Goal: Task Accomplishment & Management: Use online tool/utility

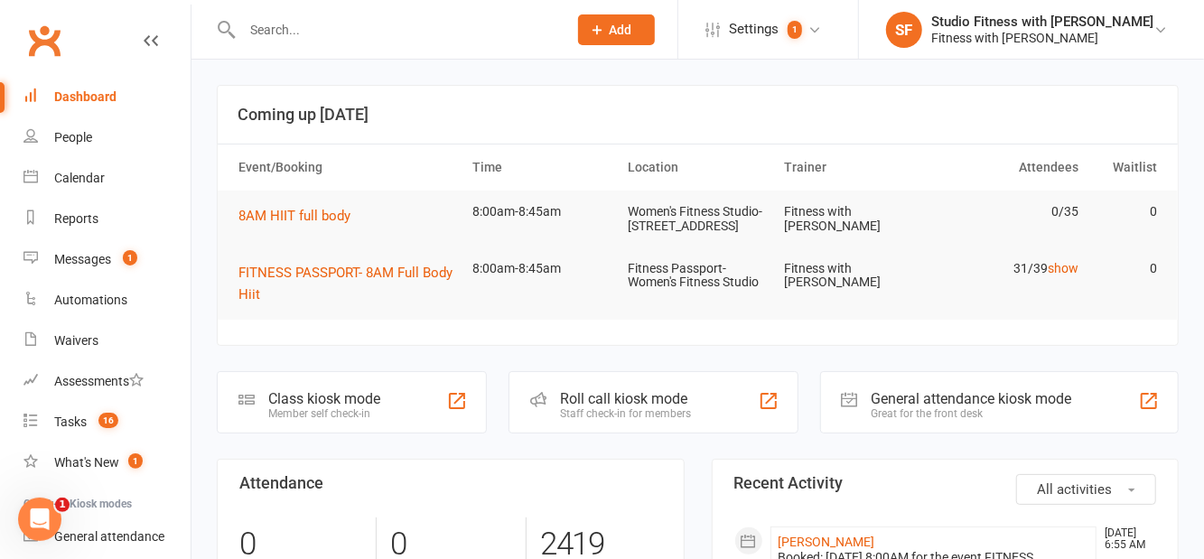
scroll to position [107, 0]
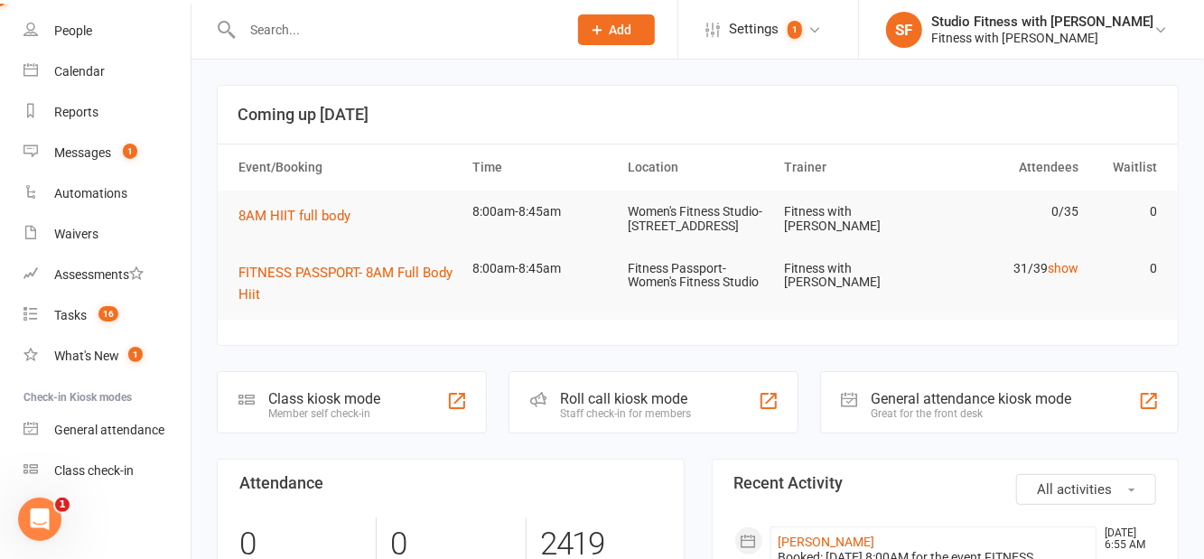
click at [123, 482] on link "Class check-in" at bounding box center [106, 471] width 167 height 41
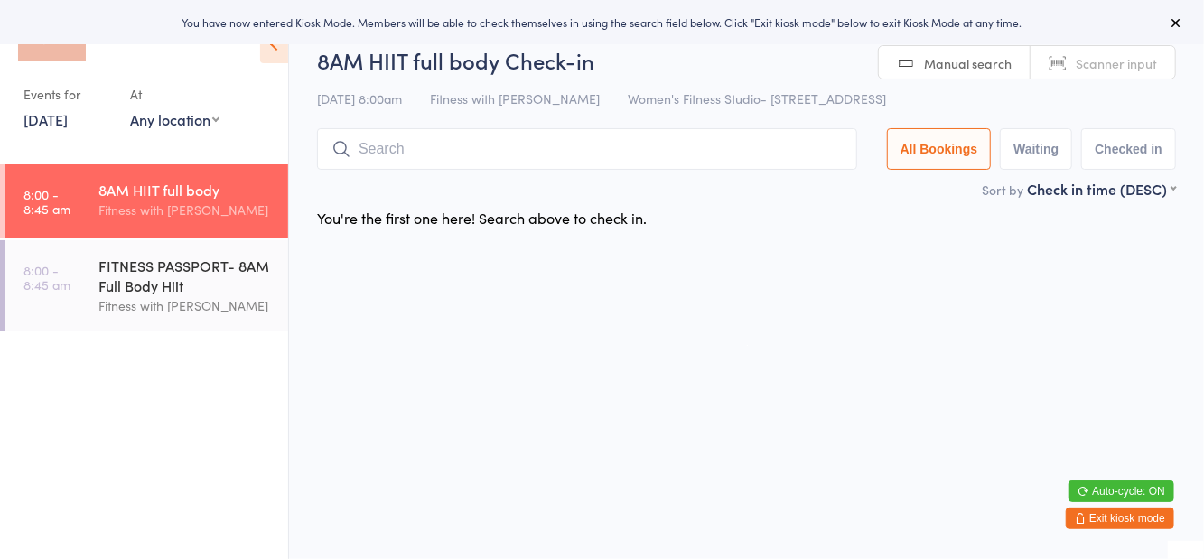
click at [188, 127] on select "Any location Women's Fitness Studio- [STREET_ADDRESS], [GEOGRAPHIC_DATA] Fitnes…" at bounding box center [174, 119] width 89 height 20
click at [130, 109] on select "Any location Women's Fitness Studio- [STREET_ADDRESS], [GEOGRAPHIC_DATA] Fitnes…" at bounding box center [174, 119] width 89 height 20
click at [200, 125] on select "Any location Women's Fitness Studio- [STREET_ADDRESS], [GEOGRAPHIC_DATA] Fitnes…" at bounding box center [174, 119] width 89 height 20
select select "1"
click at [130, 109] on select "Any location Women's Fitness Studio- [STREET_ADDRESS], [GEOGRAPHIC_DATA] Fitnes…" at bounding box center [174, 119] width 89 height 20
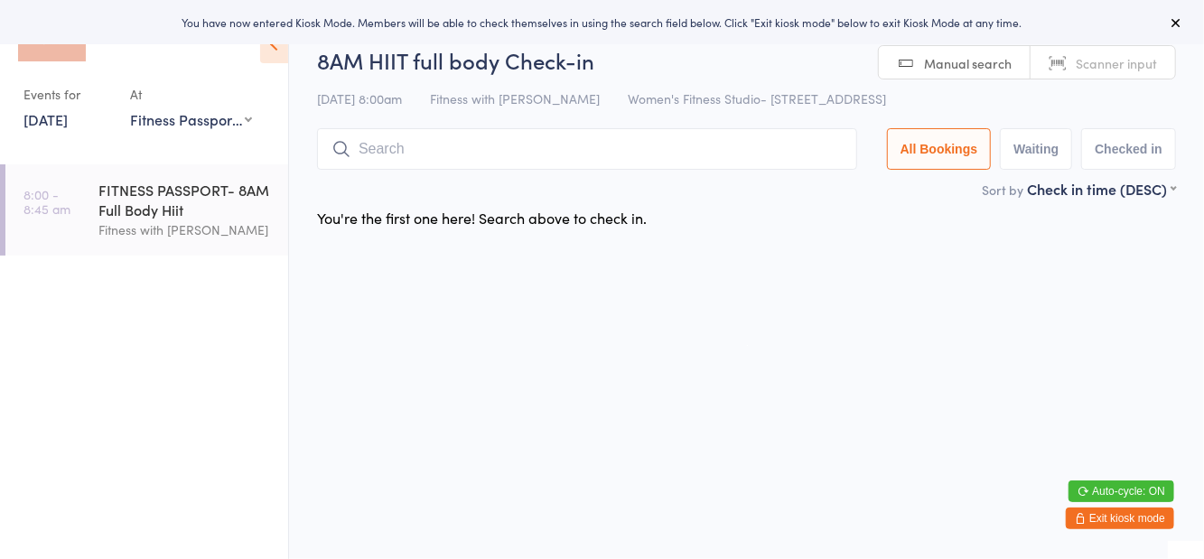
click at [1031, 161] on button "Waiting" at bounding box center [1036, 149] width 72 height 42
select select "0"
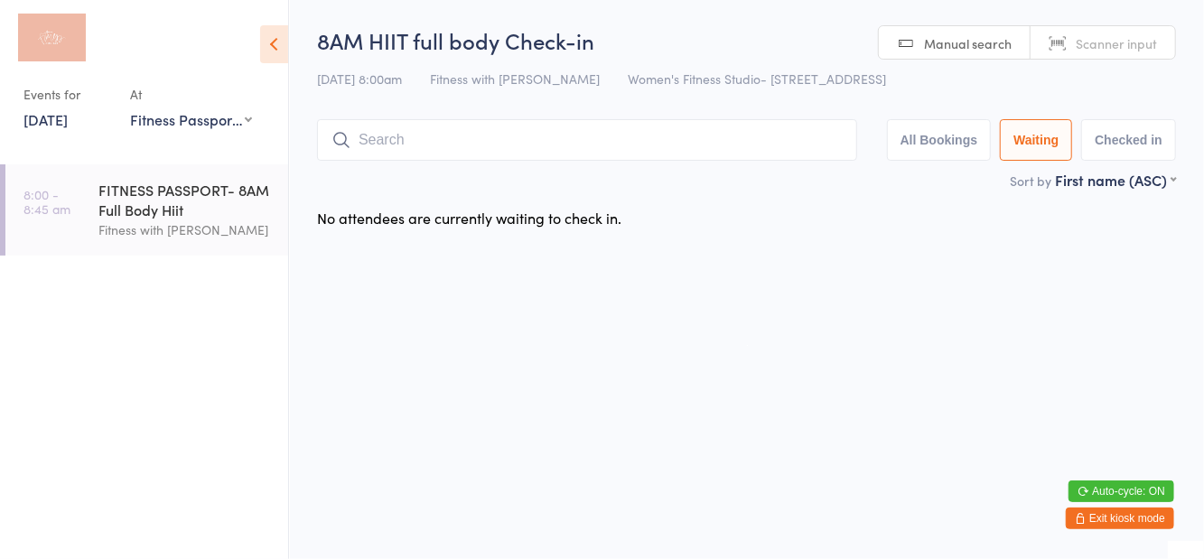
click at [204, 174] on div "FITNESS PASSPORT- 8AM Full Body Hiit Fitness with [PERSON_NAME]" at bounding box center [193, 209] width 190 height 91
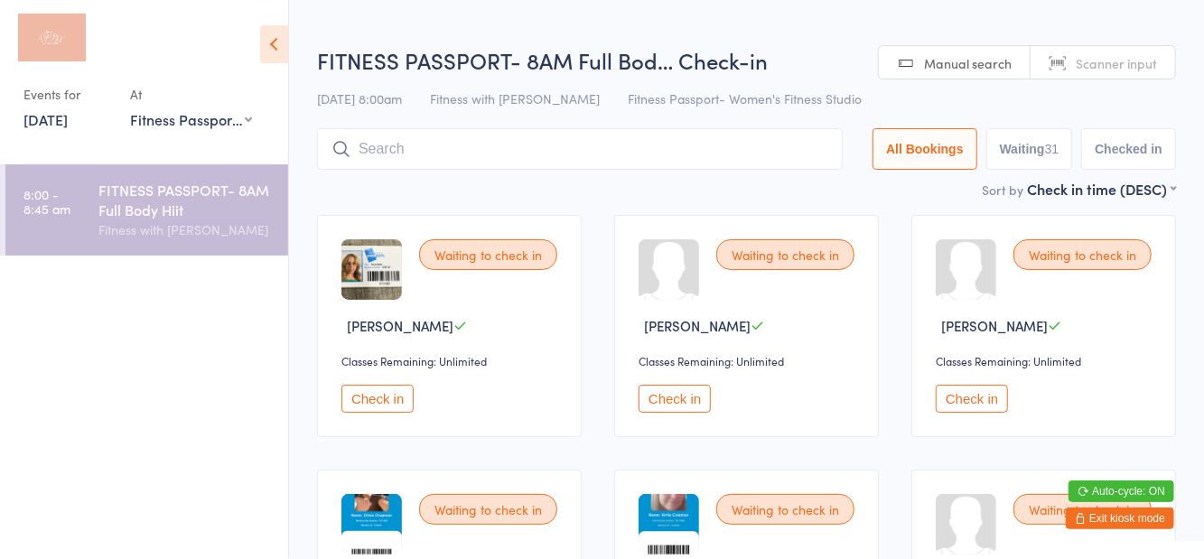
click at [1044, 159] on button "Waiting 31" at bounding box center [1029, 149] width 87 height 42
select select "0"
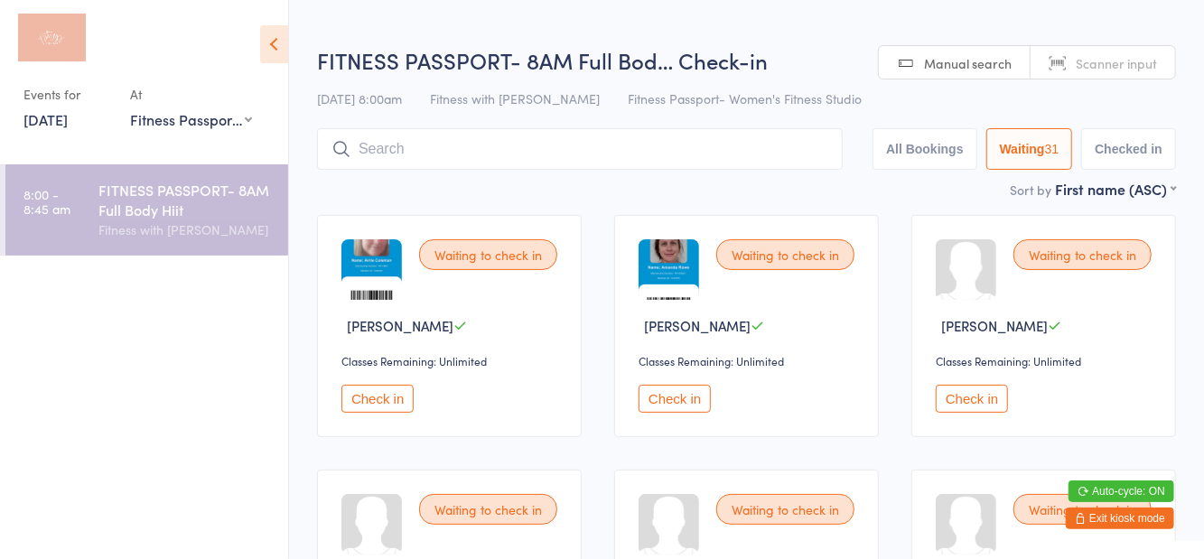
click at [283, 46] on icon at bounding box center [274, 44] width 28 height 38
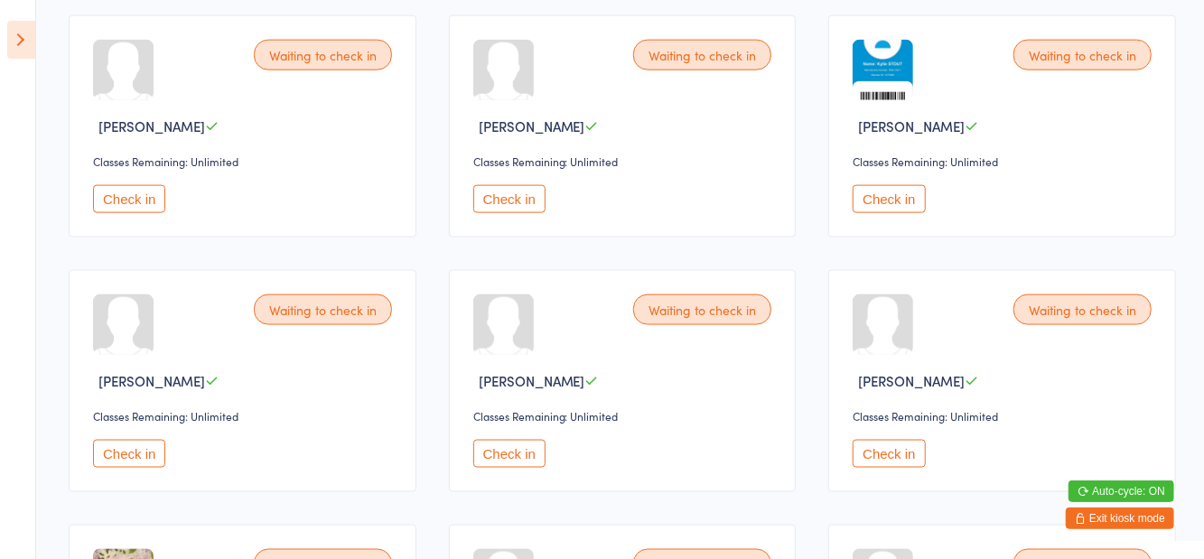
scroll to position [1260, 0]
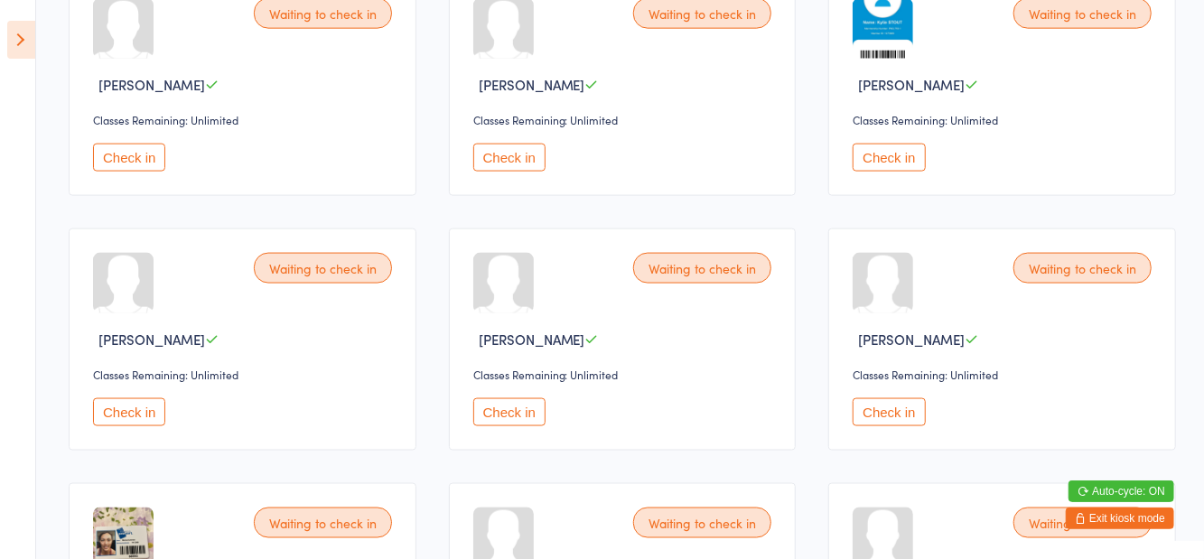
click at [504, 415] on button "Check in" at bounding box center [509, 412] width 72 height 28
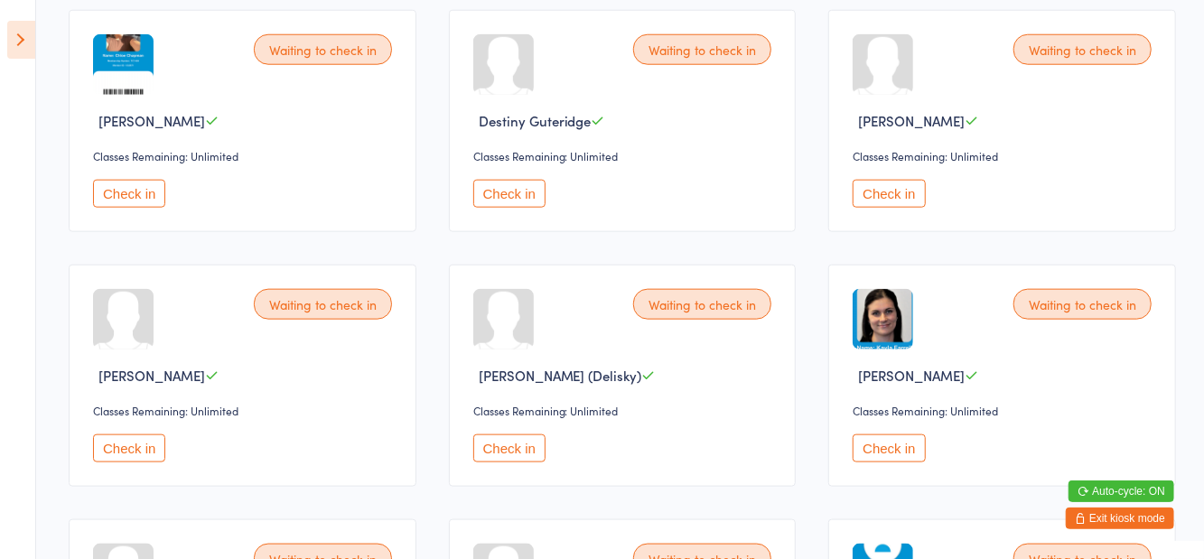
scroll to position [990, 0]
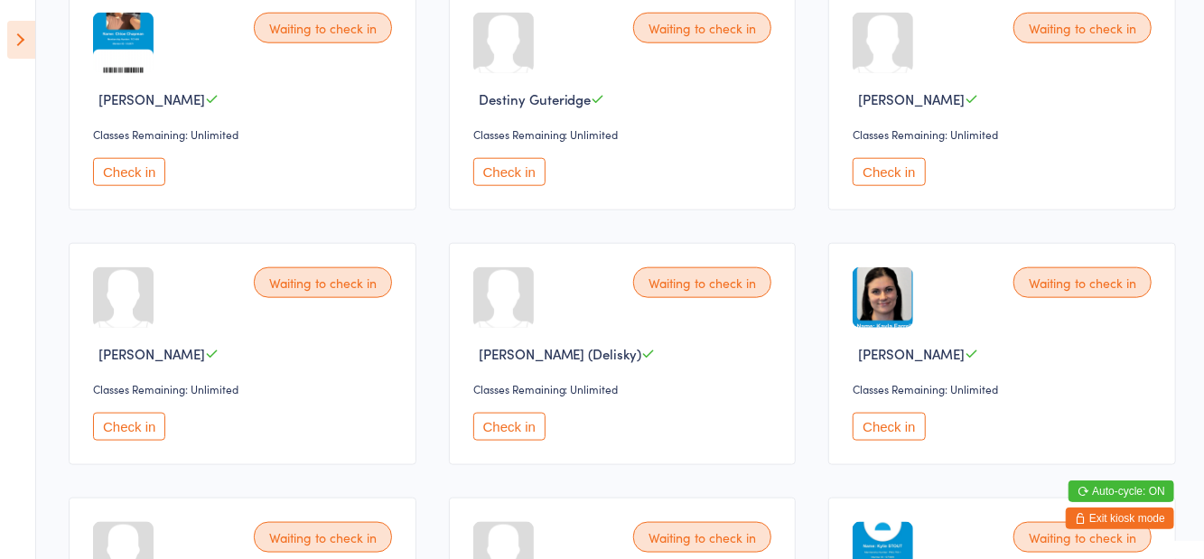
click at [141, 429] on button "Check in" at bounding box center [129, 427] width 72 height 28
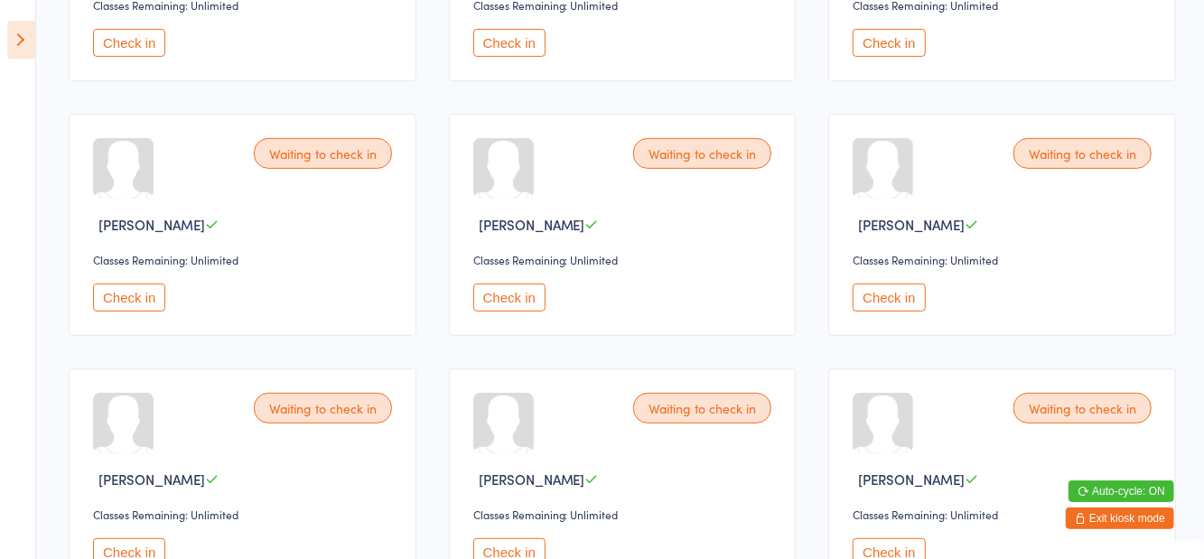
scroll to position [303, 0]
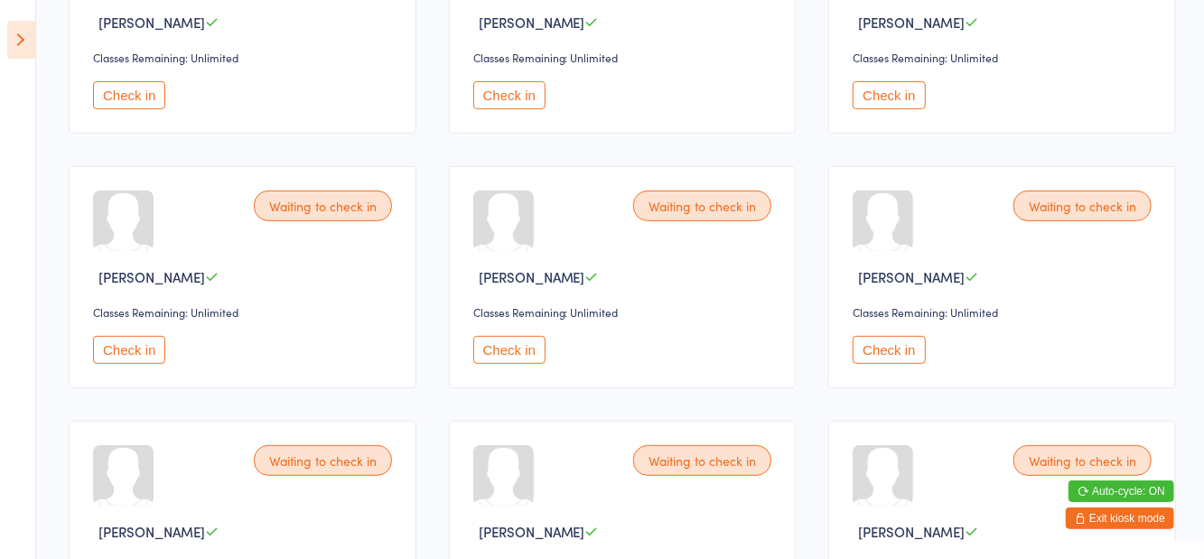
click at [499, 345] on button "Check in" at bounding box center [509, 350] width 72 height 28
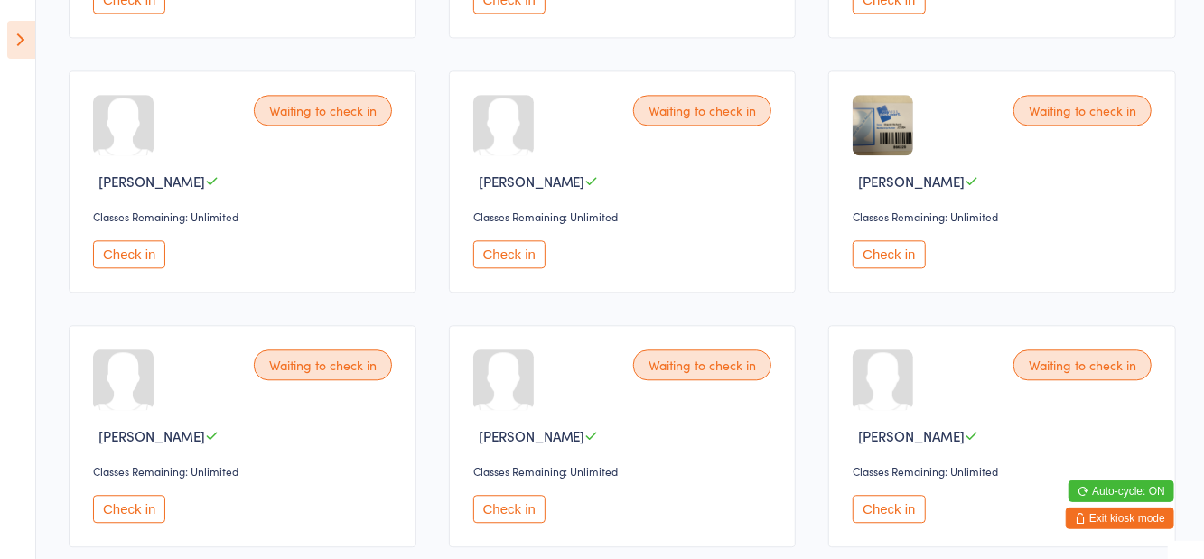
scroll to position [2190, 0]
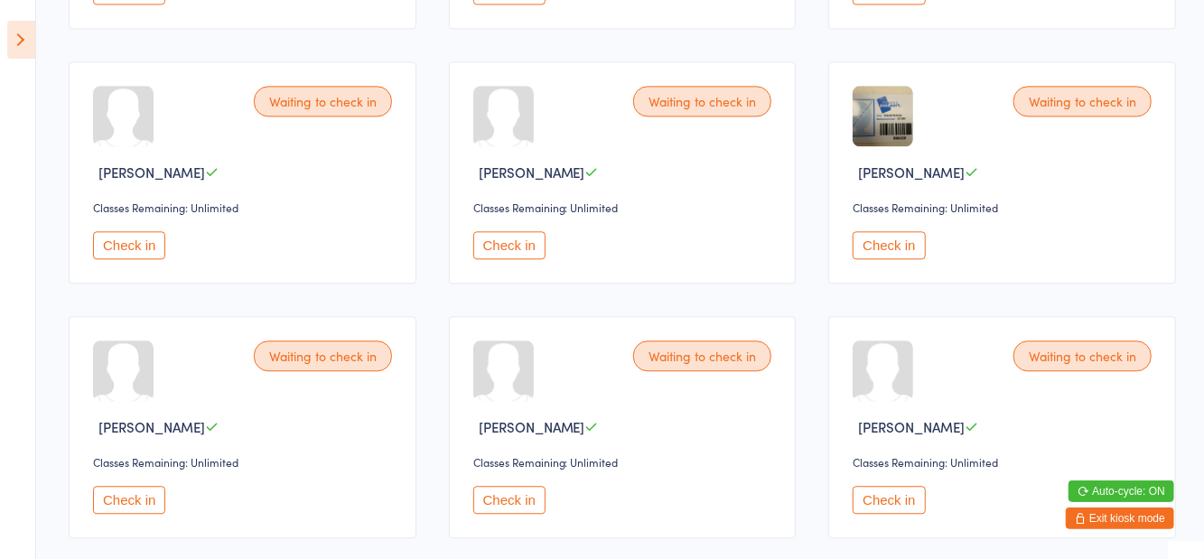
click at [891, 505] on button "Check in" at bounding box center [888, 500] width 72 height 28
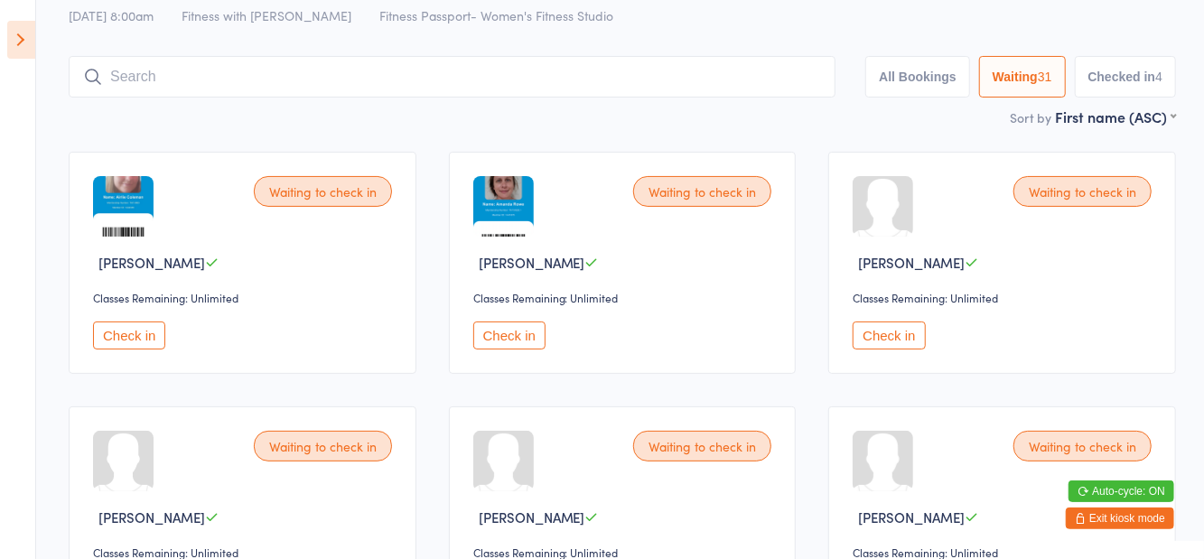
scroll to position [0, 0]
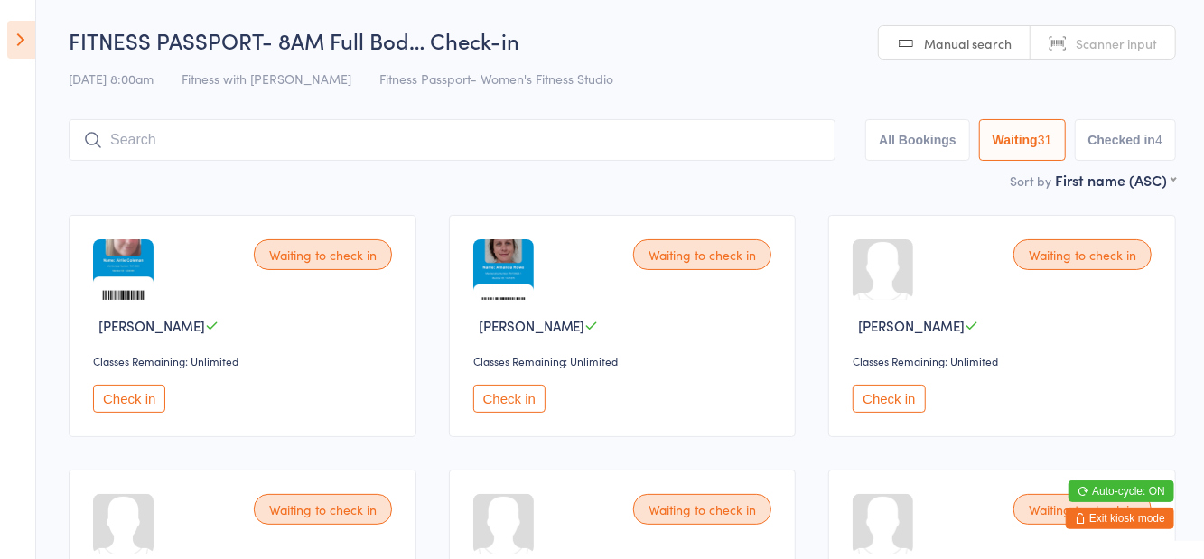
click at [299, 148] on input "search" at bounding box center [452, 140] width 767 height 42
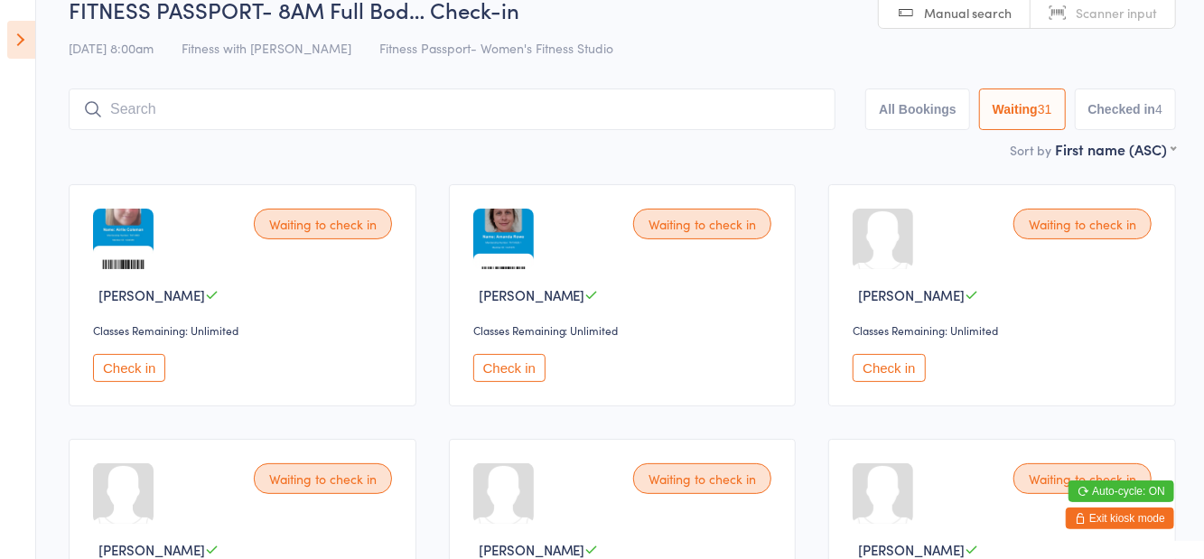
scroll to position [120, 0]
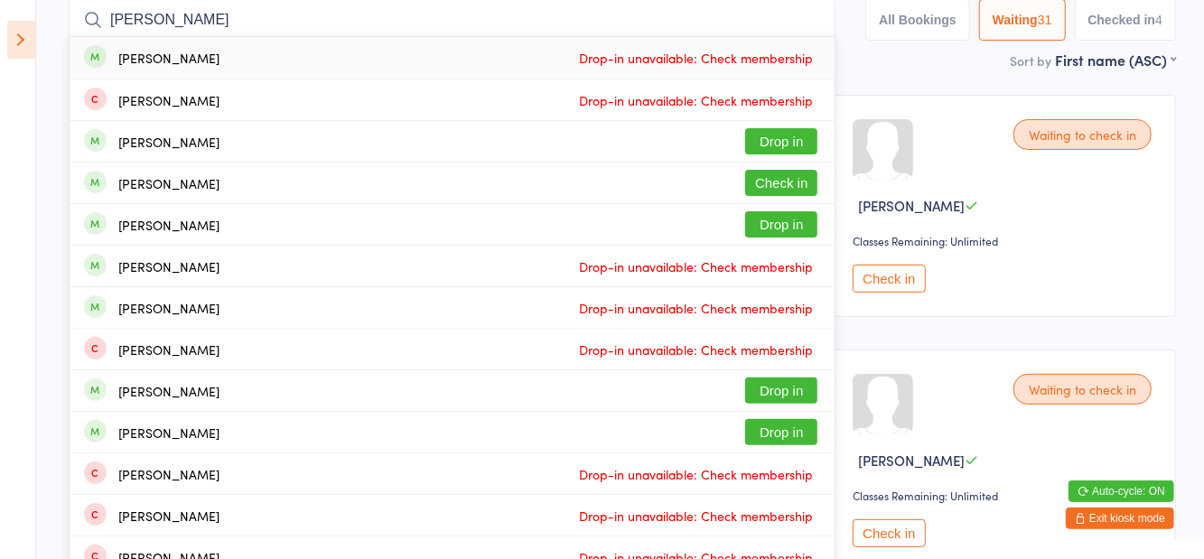
type input "Kelsey"
click at [814, 186] on button "Check in" at bounding box center [781, 183] width 72 height 26
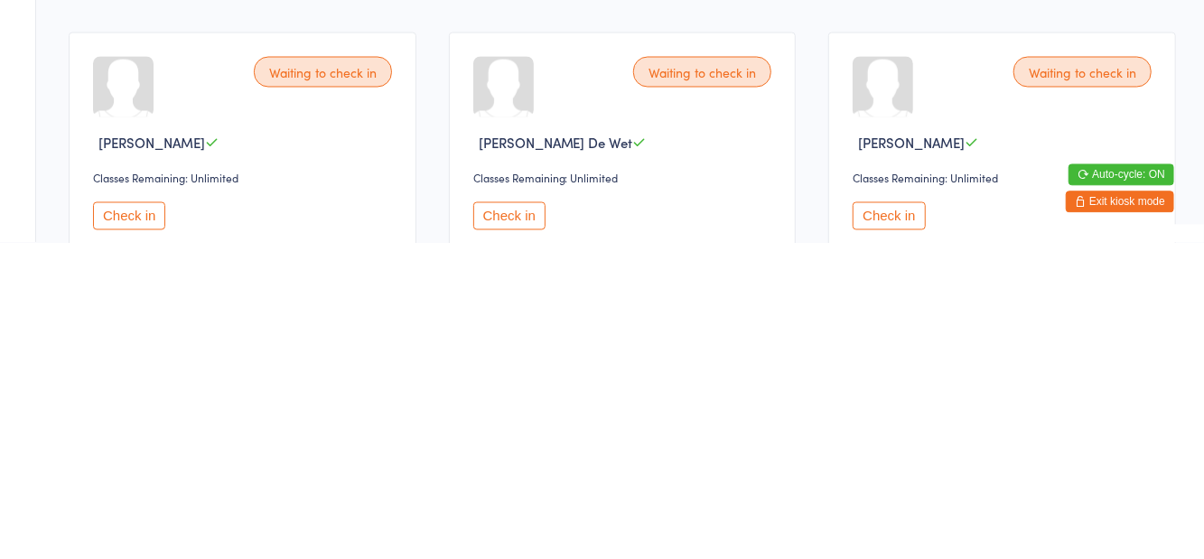
scroll to position [1449, 0]
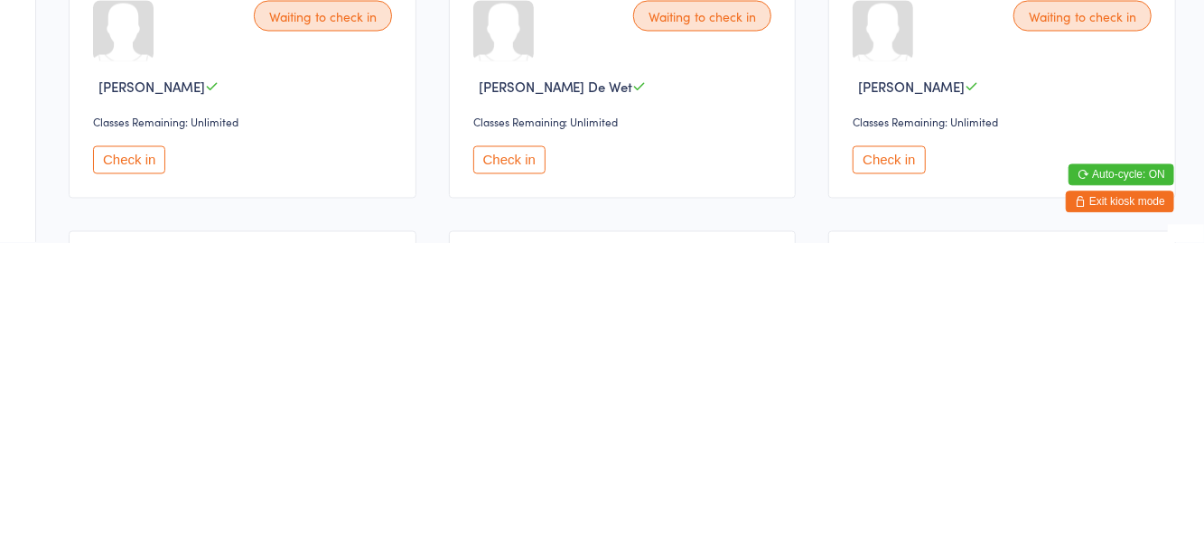
click at [897, 479] on button "Check in" at bounding box center [888, 476] width 72 height 28
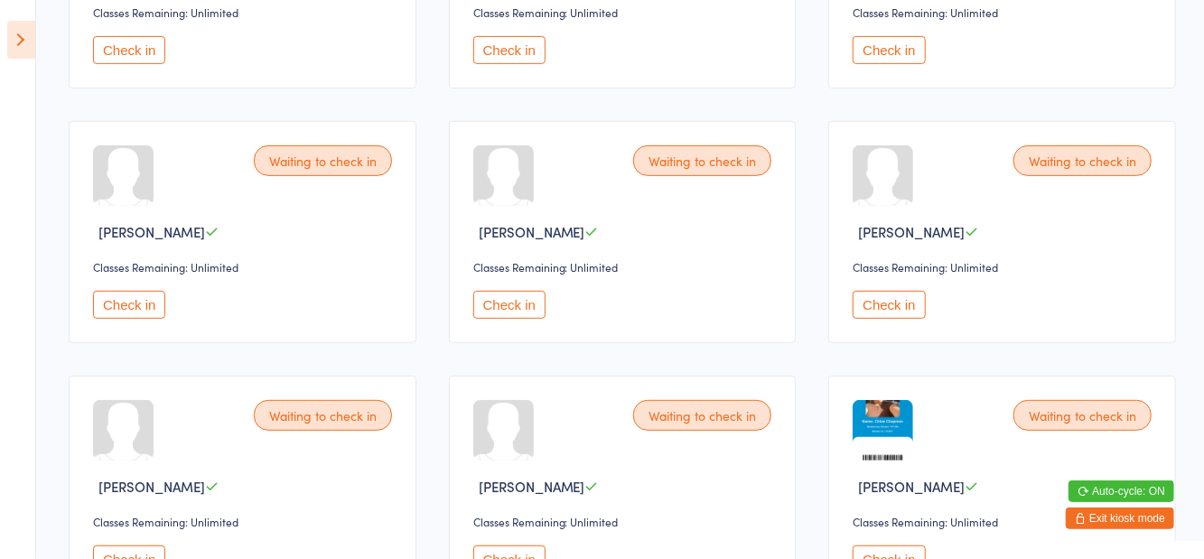
scroll to position [346, 0]
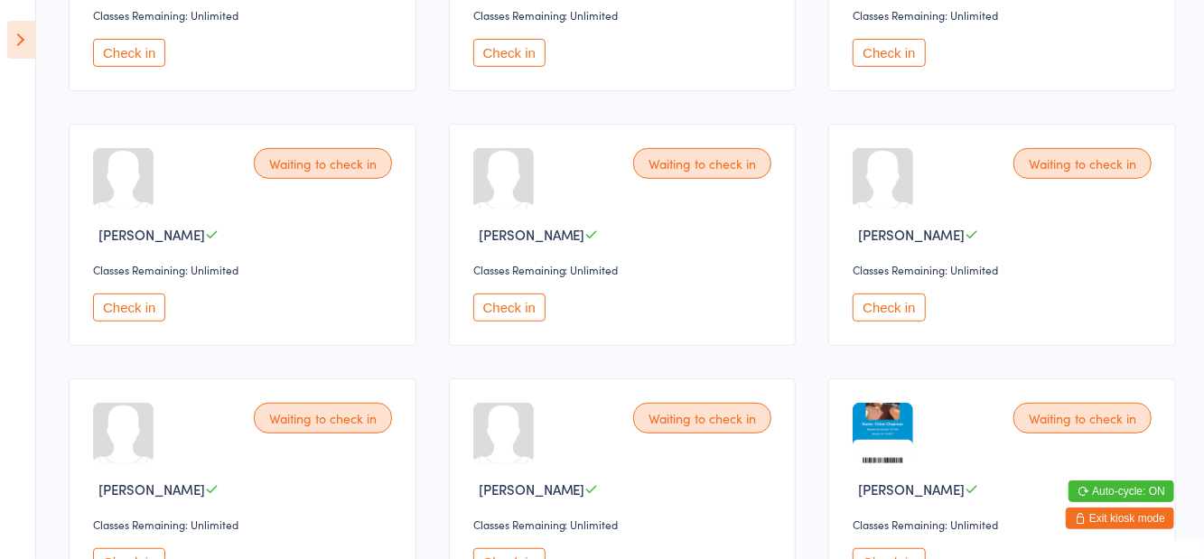
click at [525, 312] on button "Check in" at bounding box center [509, 307] width 72 height 28
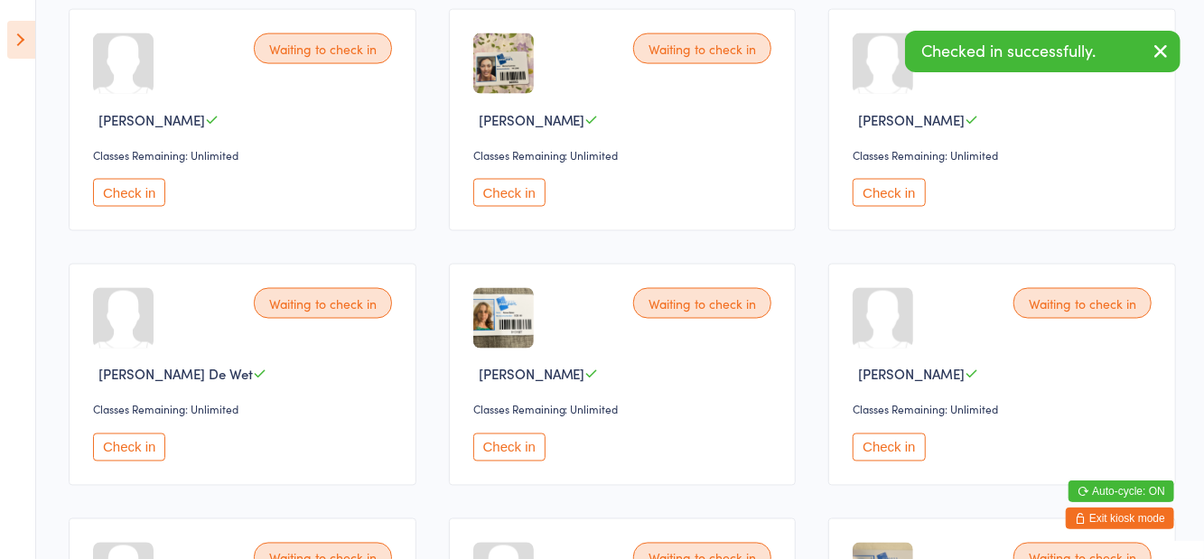
scroll to position [1476, 0]
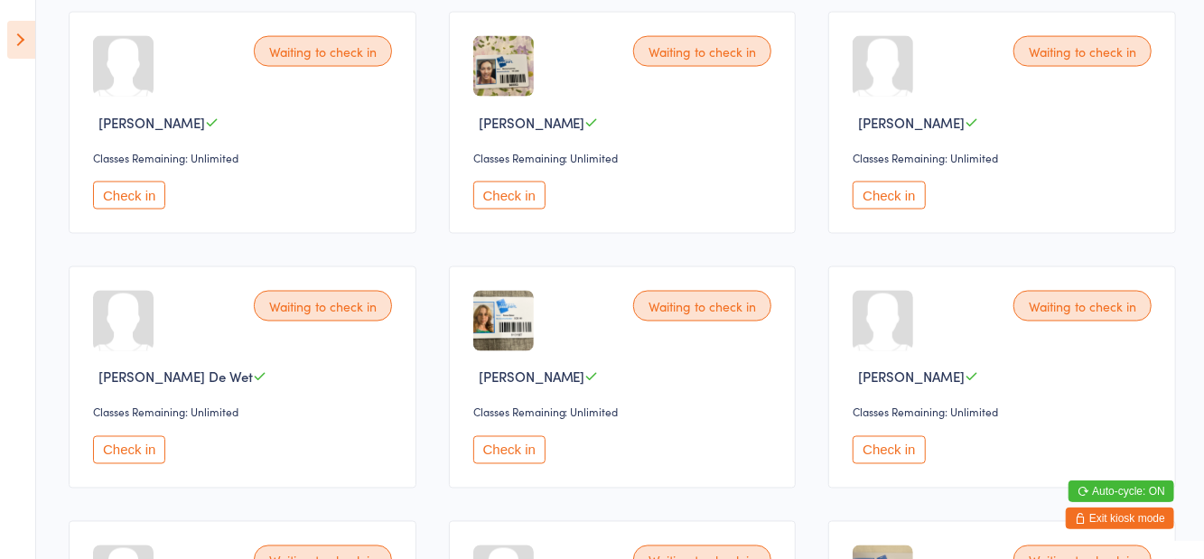
click at [888, 182] on button "Check in" at bounding box center [888, 195] width 72 height 28
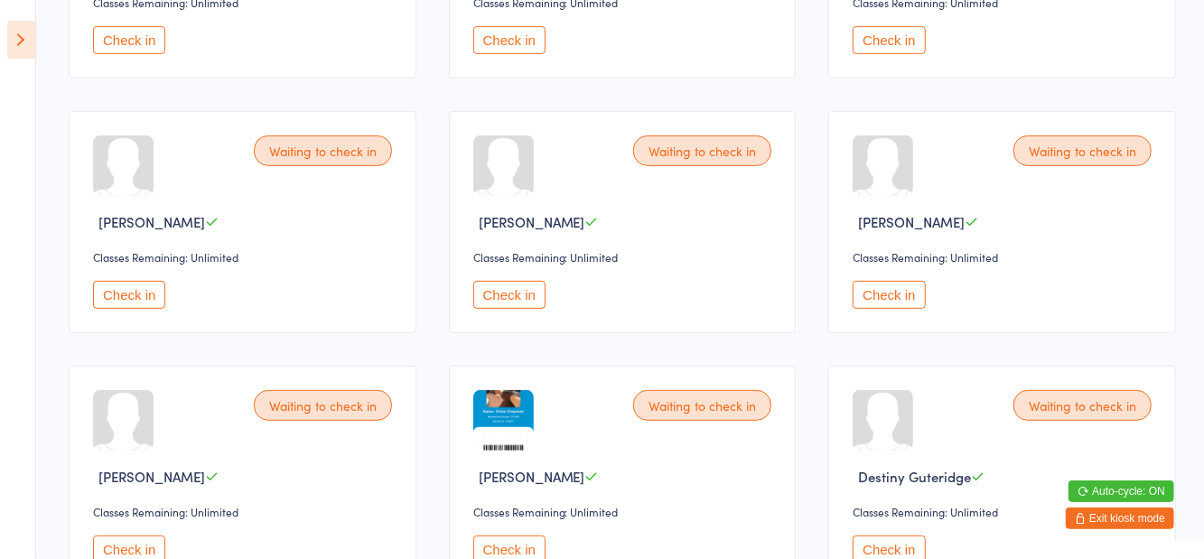
scroll to position [0, 0]
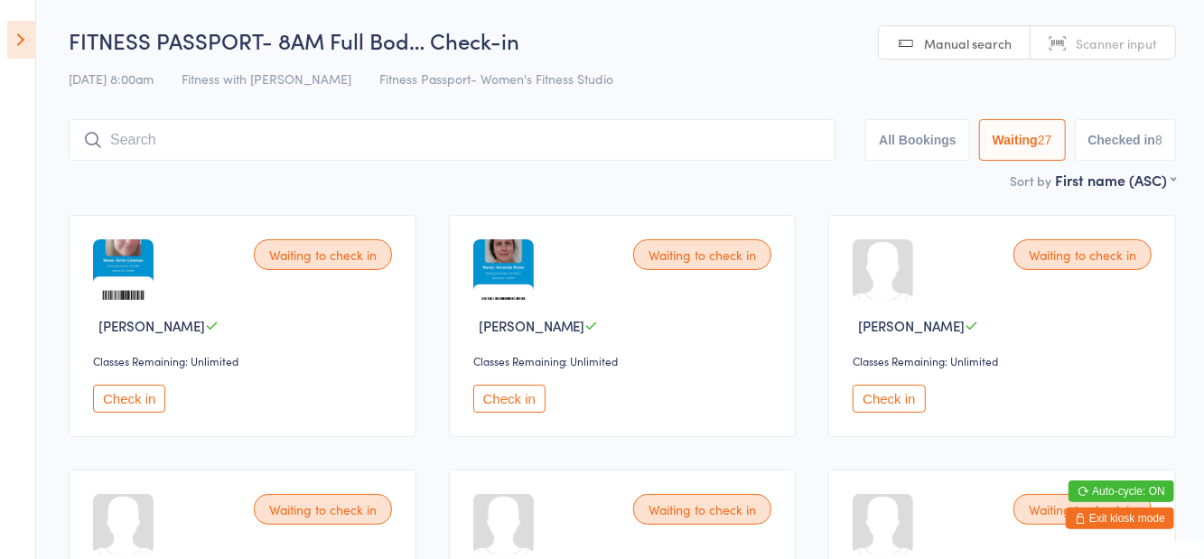
click at [136, 406] on button "Check in" at bounding box center [129, 399] width 72 height 28
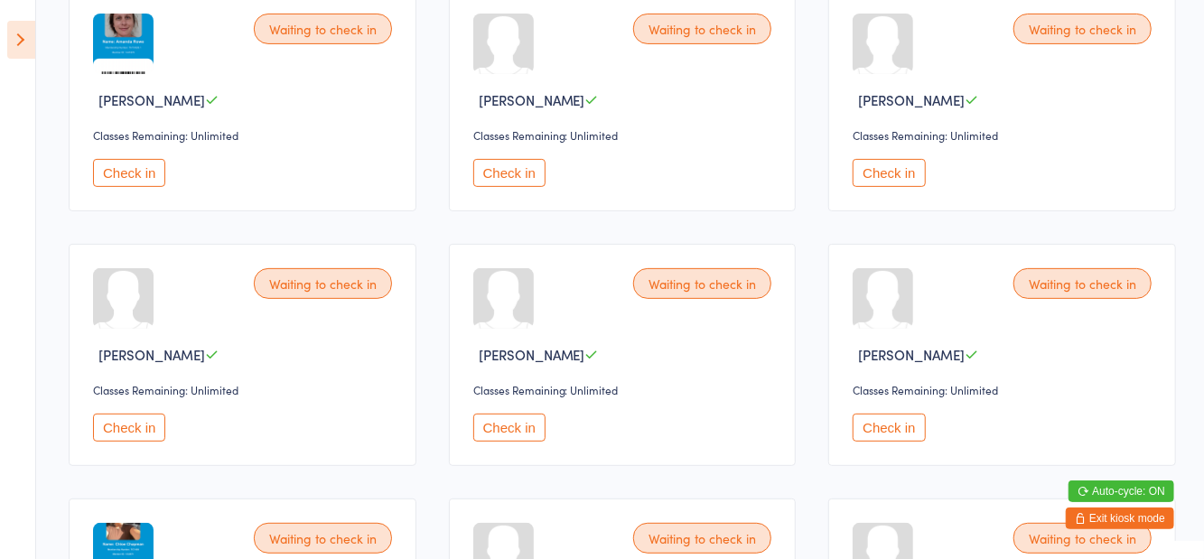
scroll to position [230, 0]
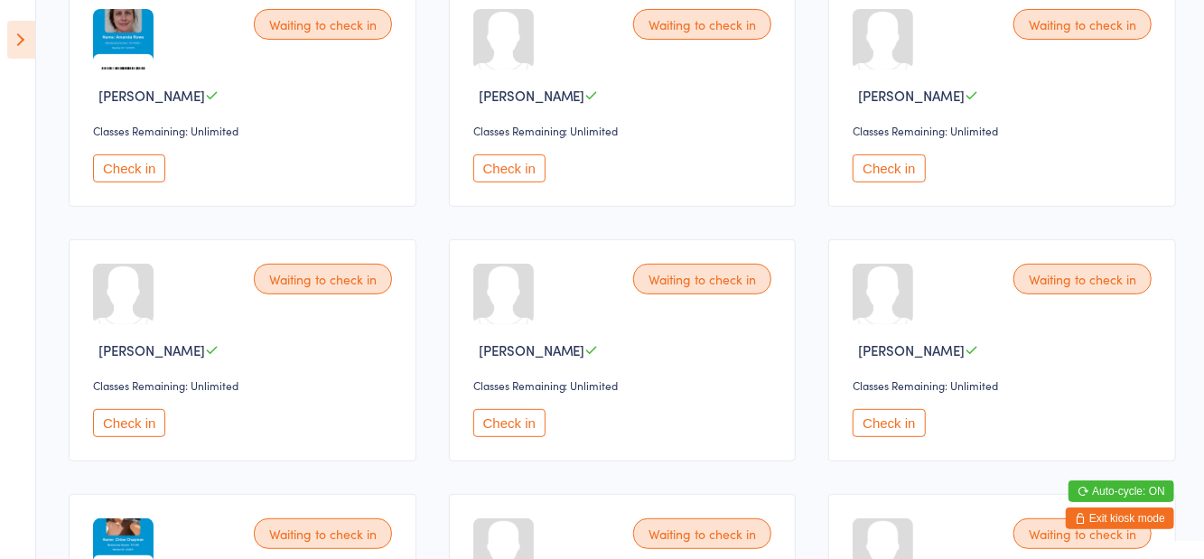
click at [874, 418] on button "Check in" at bounding box center [888, 423] width 72 height 28
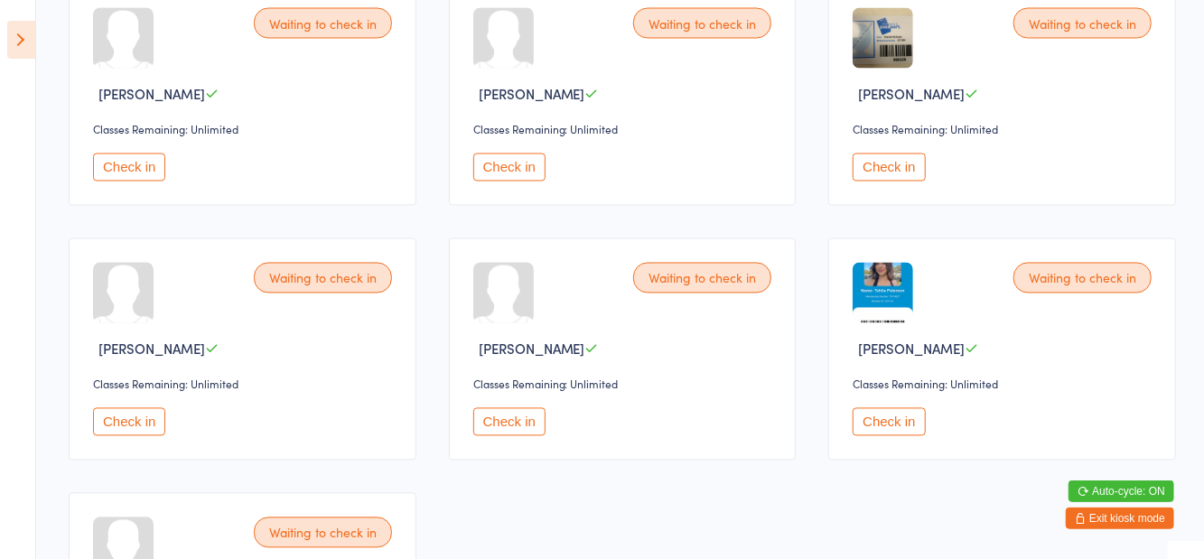
scroll to position [1769, 0]
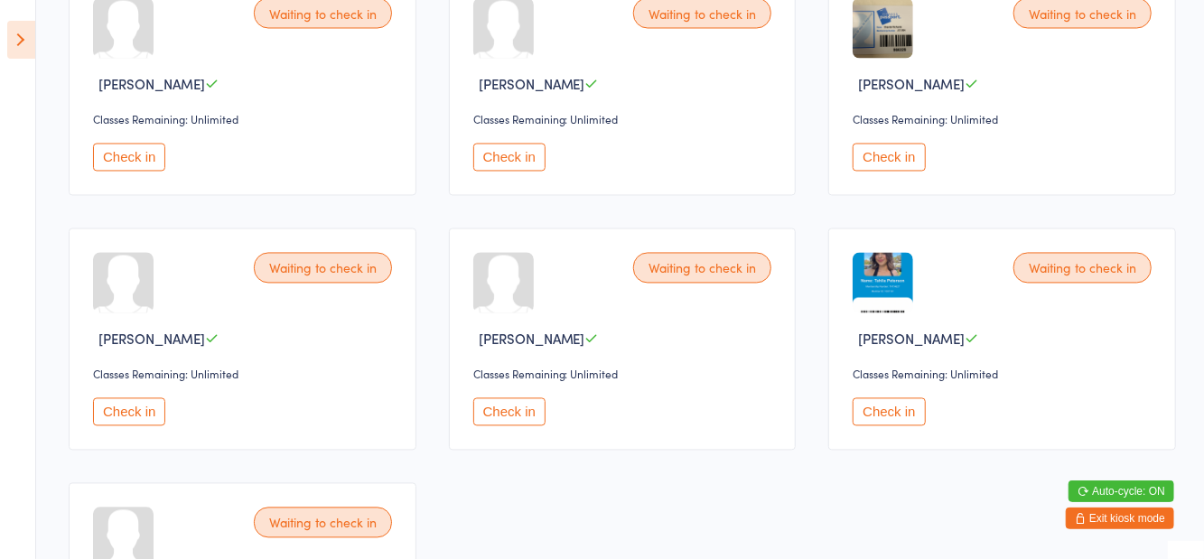
click at [527, 146] on button "Check in" at bounding box center [509, 158] width 72 height 28
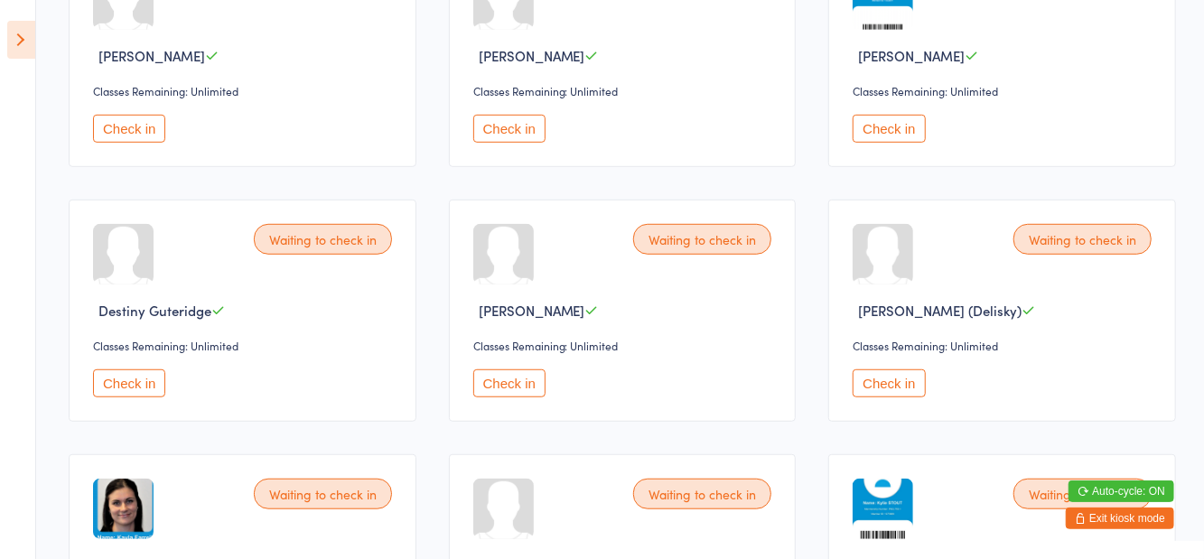
scroll to position [522, 0]
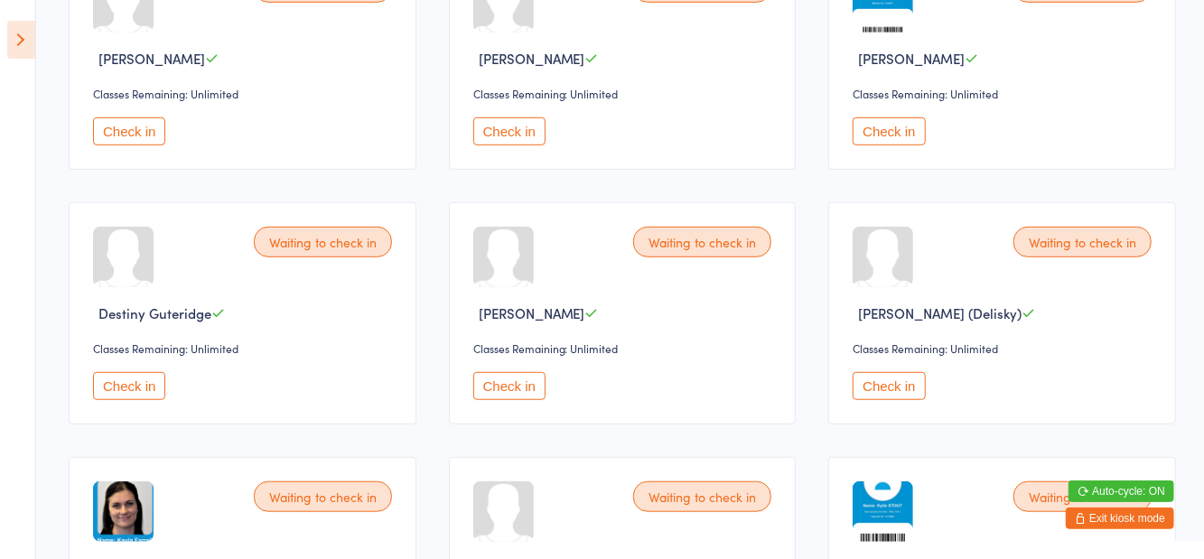
click at [499, 391] on button "Check in" at bounding box center [509, 386] width 72 height 28
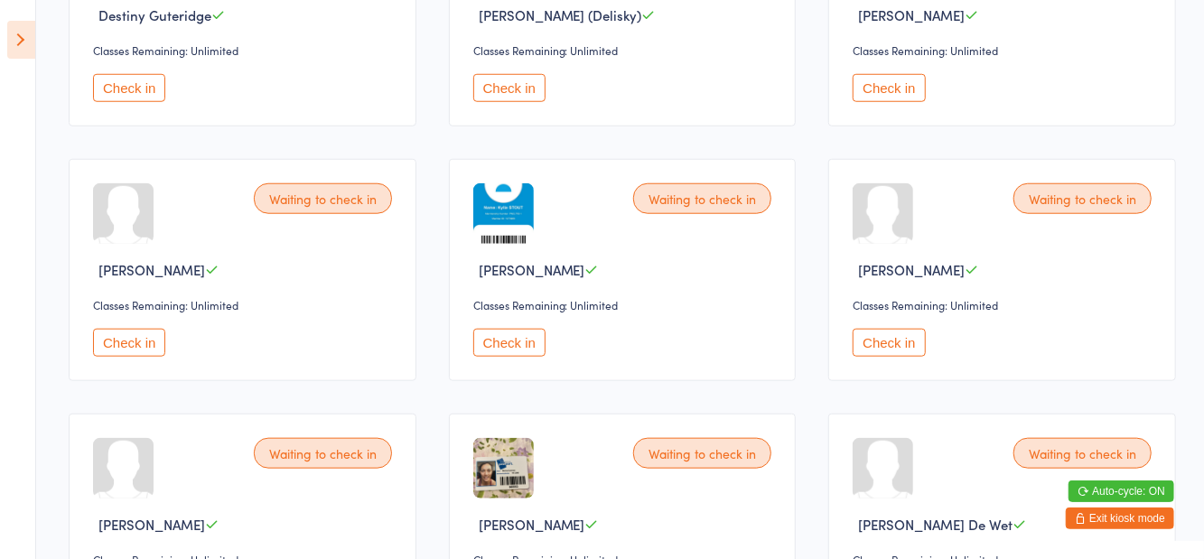
scroll to position [825, 0]
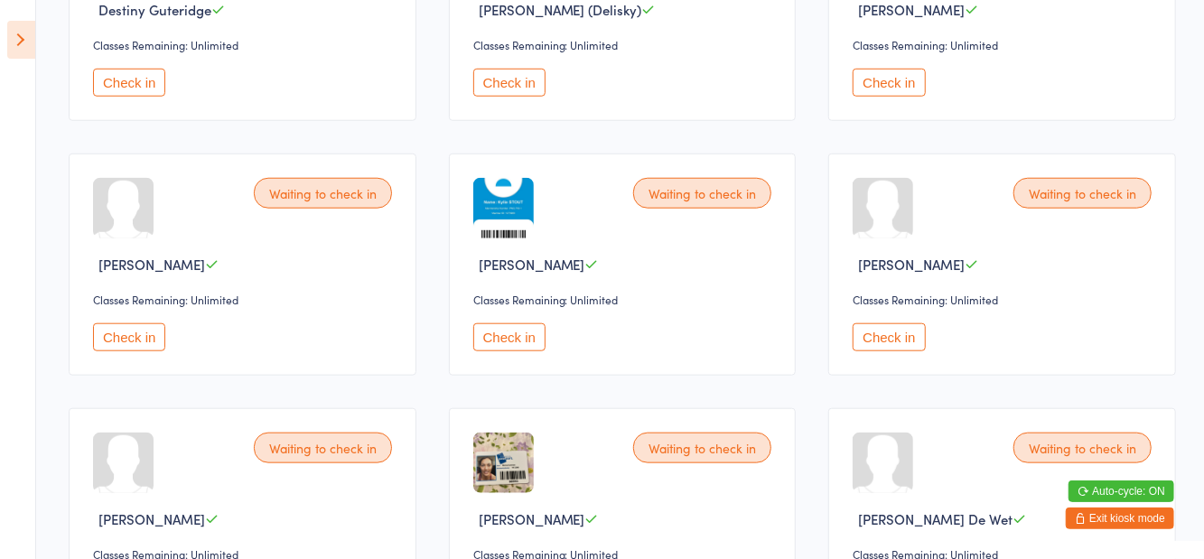
click at [137, 326] on button "Check in" at bounding box center [129, 337] width 72 height 28
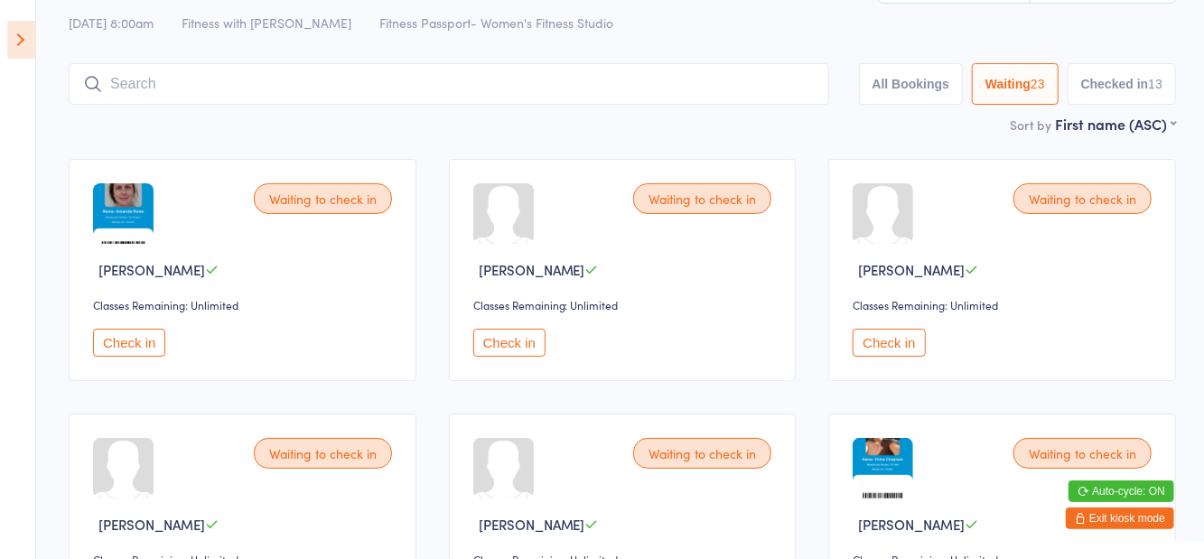
scroll to position [20, 0]
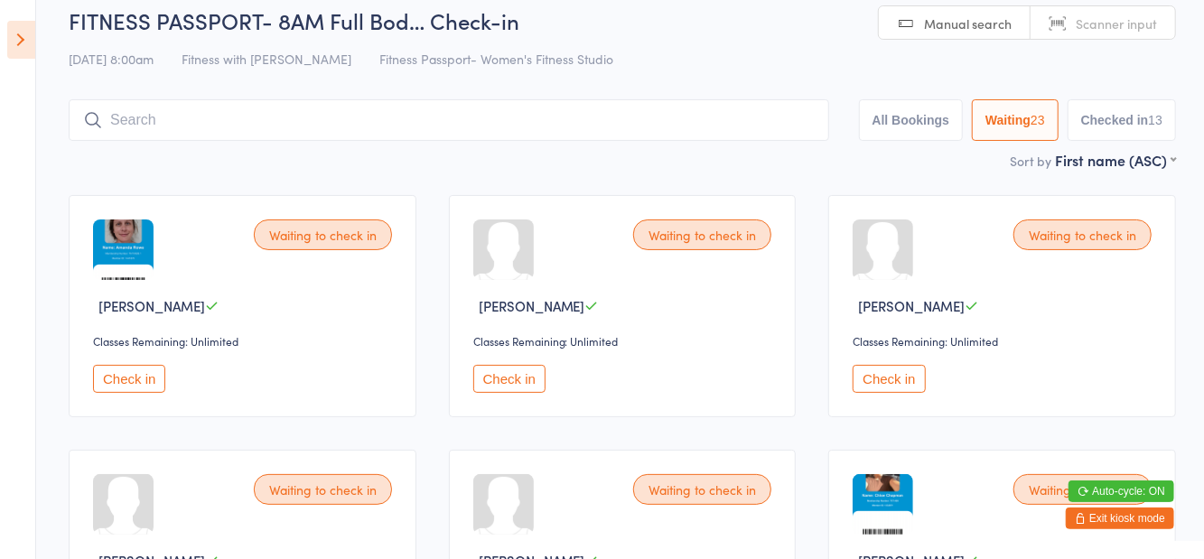
click at [890, 386] on button "Check in" at bounding box center [888, 379] width 72 height 28
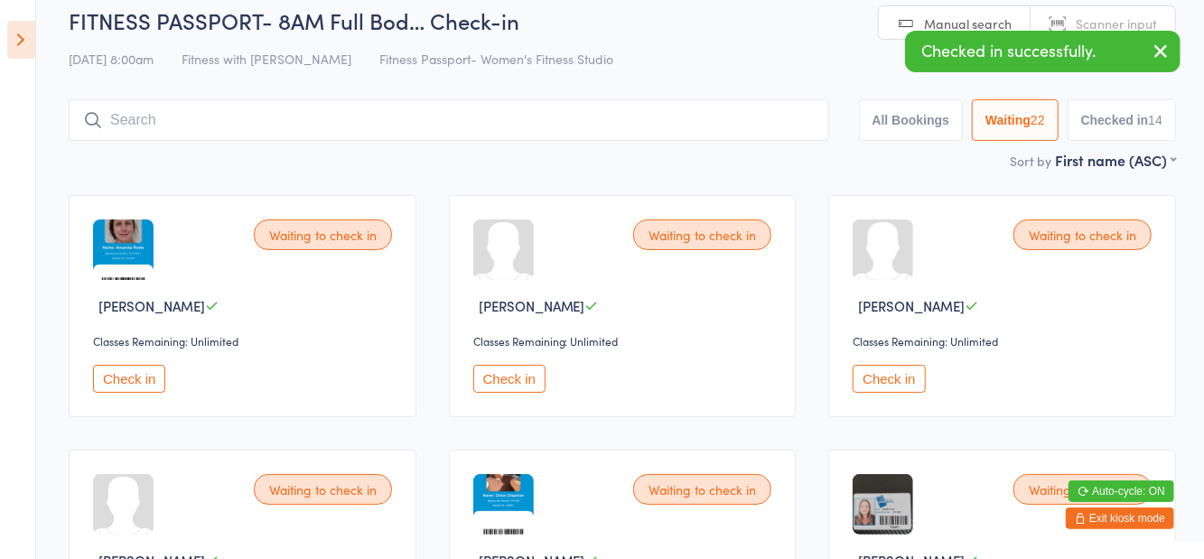
click at [549, 126] on input "search" at bounding box center [449, 120] width 760 height 42
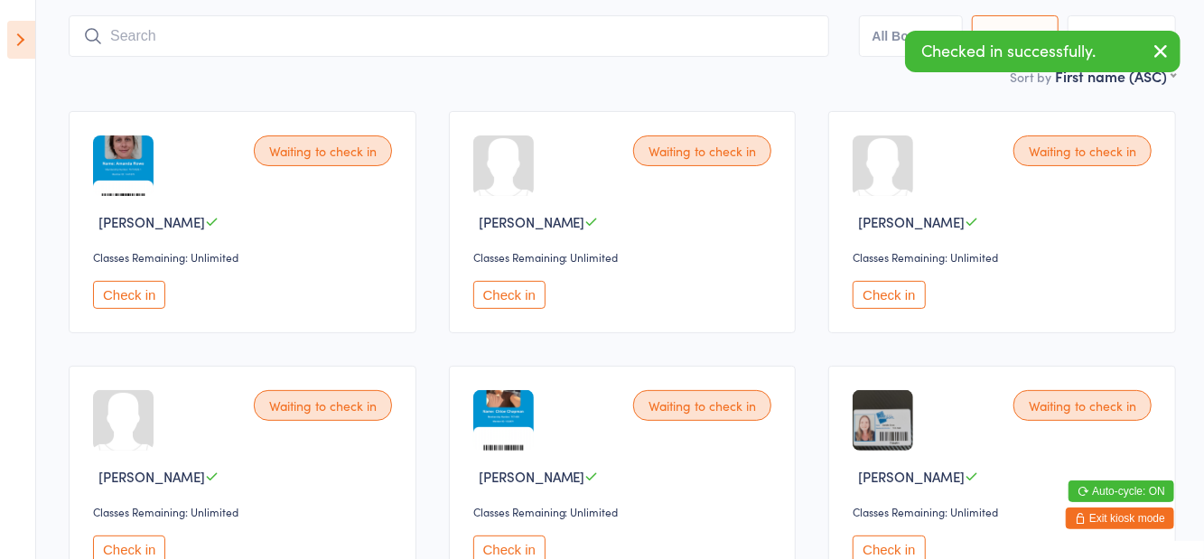
scroll to position [120, 0]
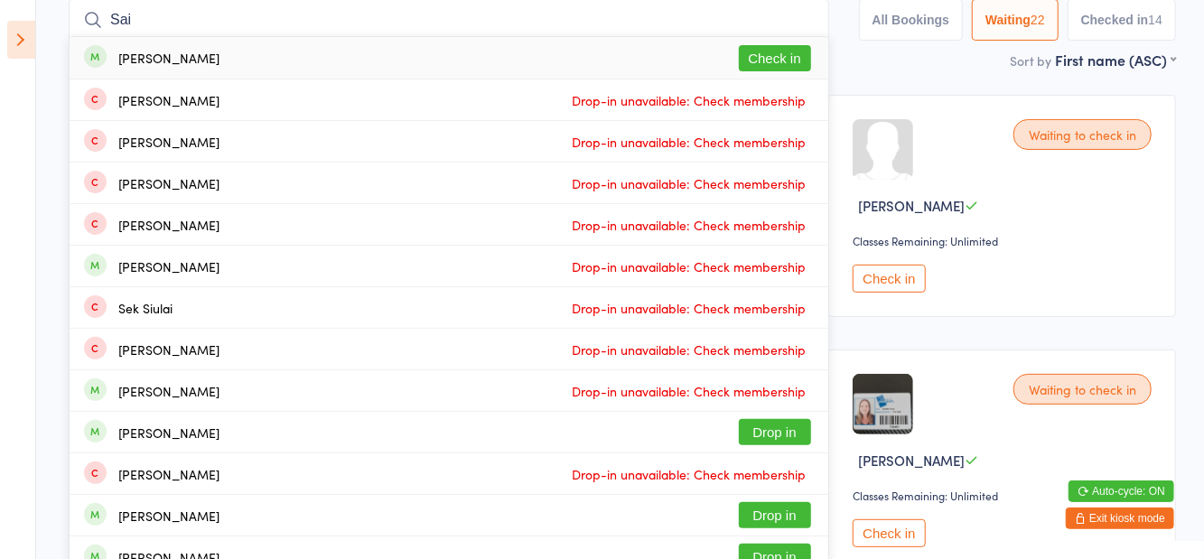
type input "Sai"
click at [790, 67] on button "Check in" at bounding box center [775, 58] width 72 height 26
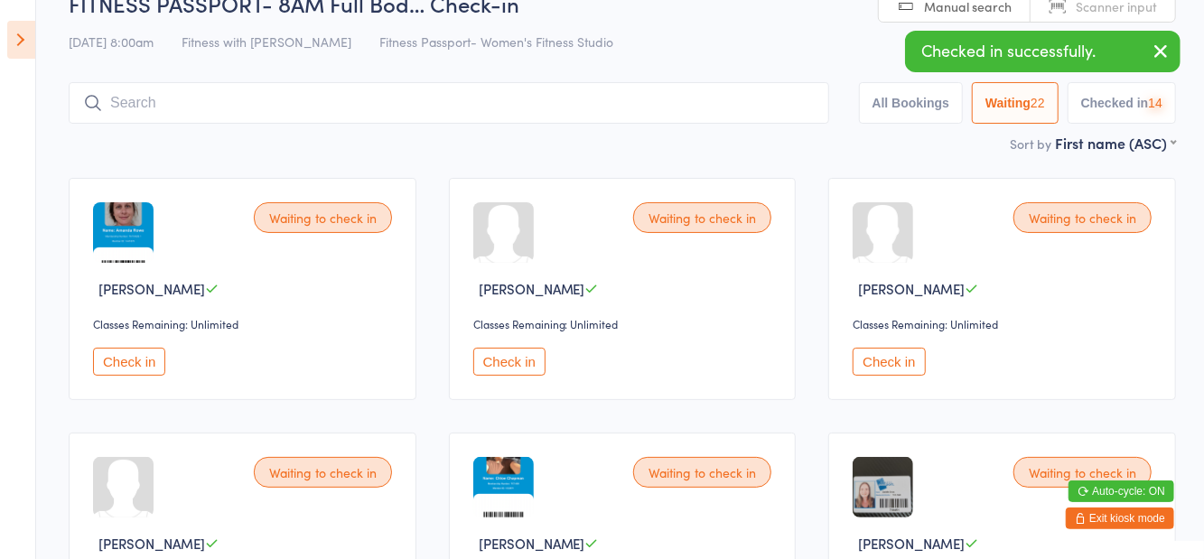
scroll to position [20, 0]
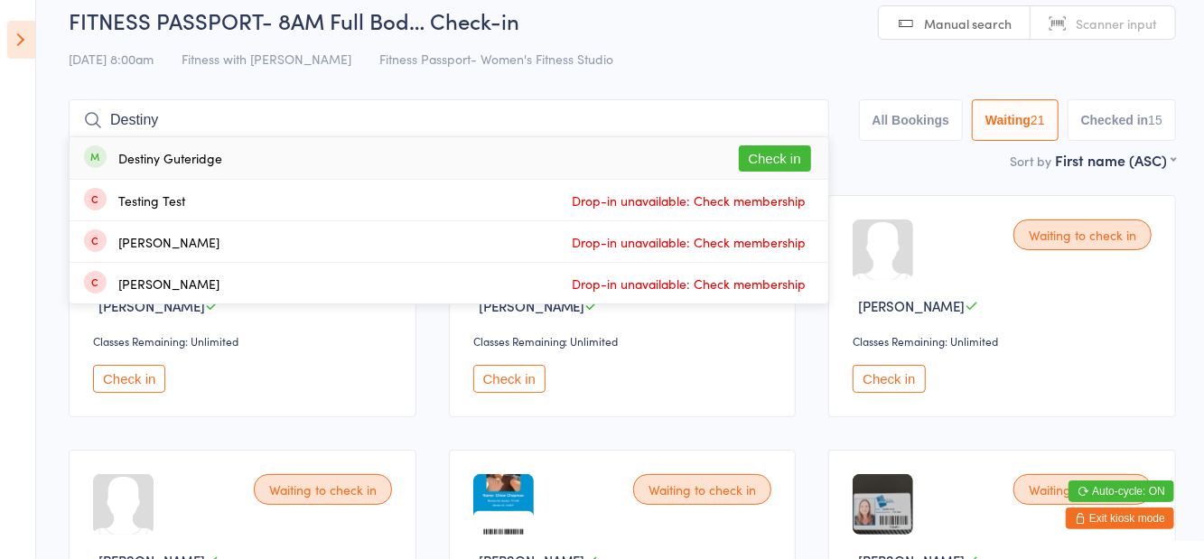
type input "Destiny"
click at [780, 161] on button "Check in" at bounding box center [775, 158] width 72 height 26
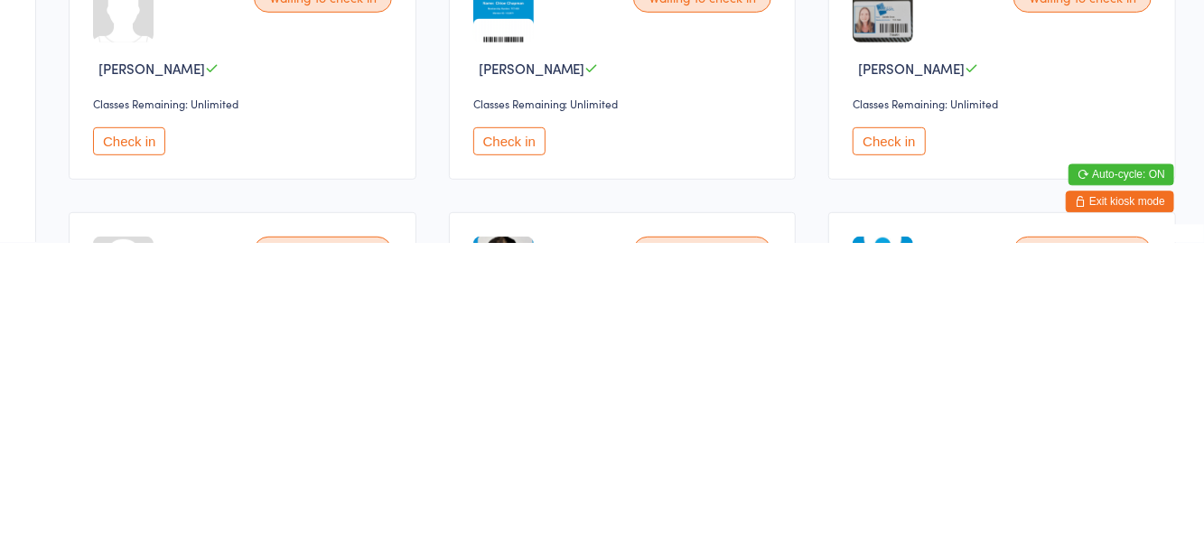
scroll to position [197, 0]
click at [890, 460] on button "Check in" at bounding box center [888, 456] width 72 height 28
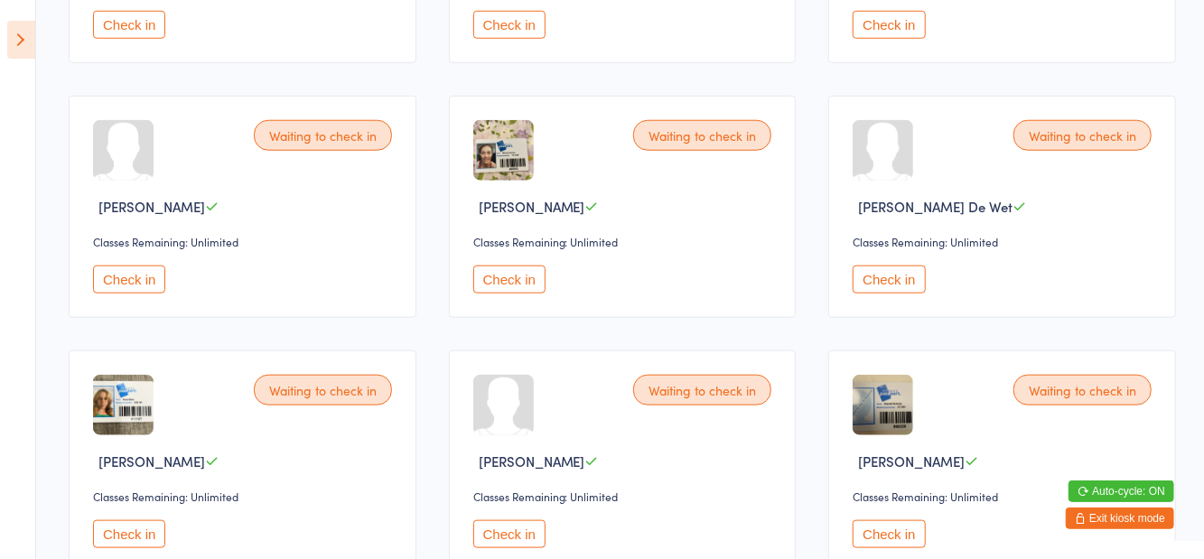
scroll to position [892, 0]
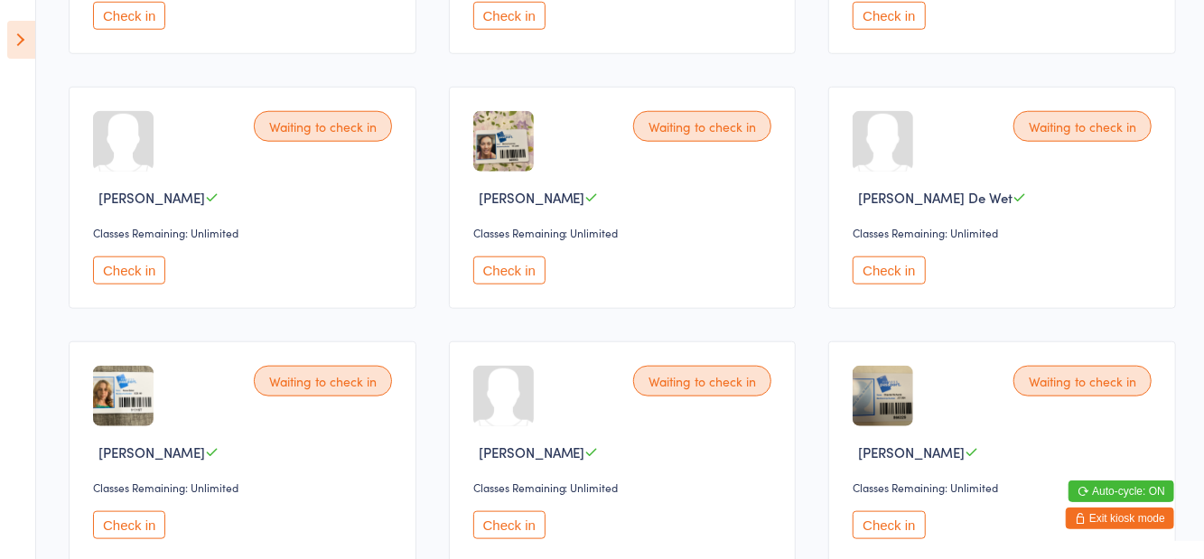
click at [116, 521] on button "Check in" at bounding box center [129, 525] width 72 height 28
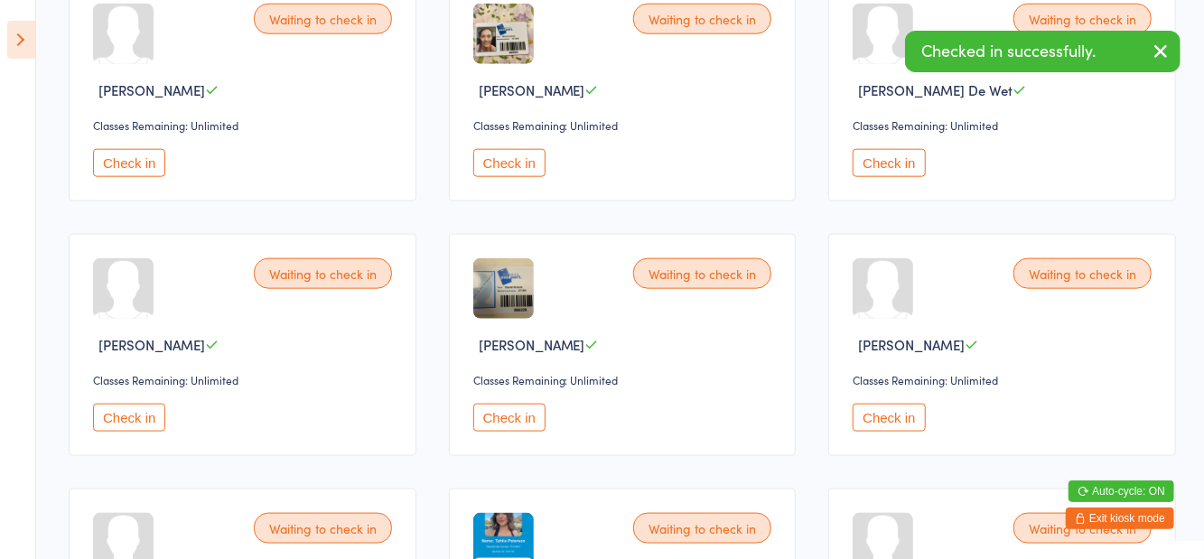
scroll to position [1186, 0]
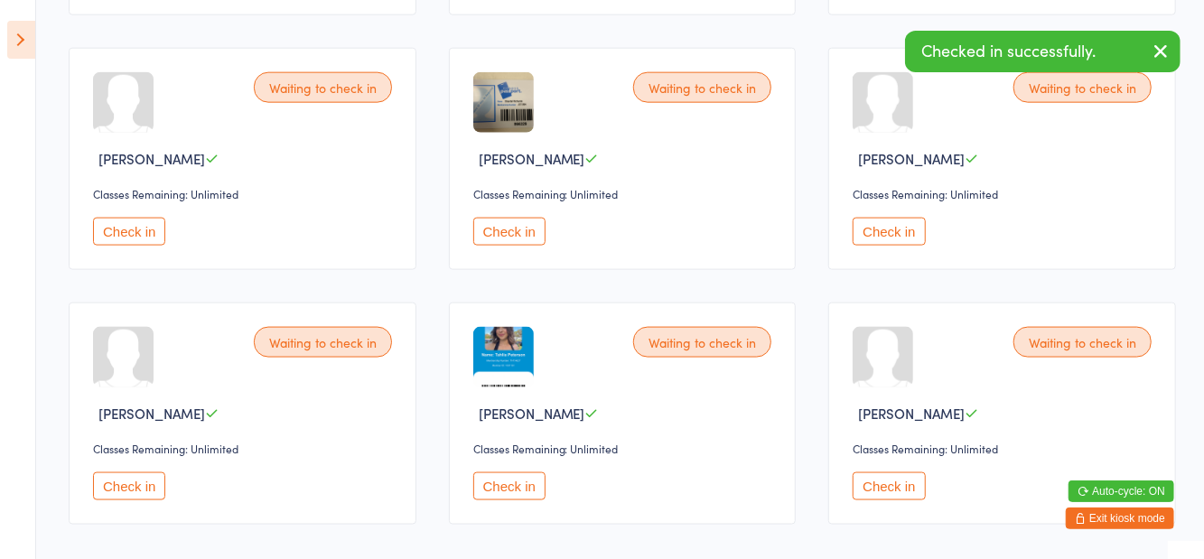
click at [153, 478] on button "Check in" at bounding box center [129, 486] width 72 height 28
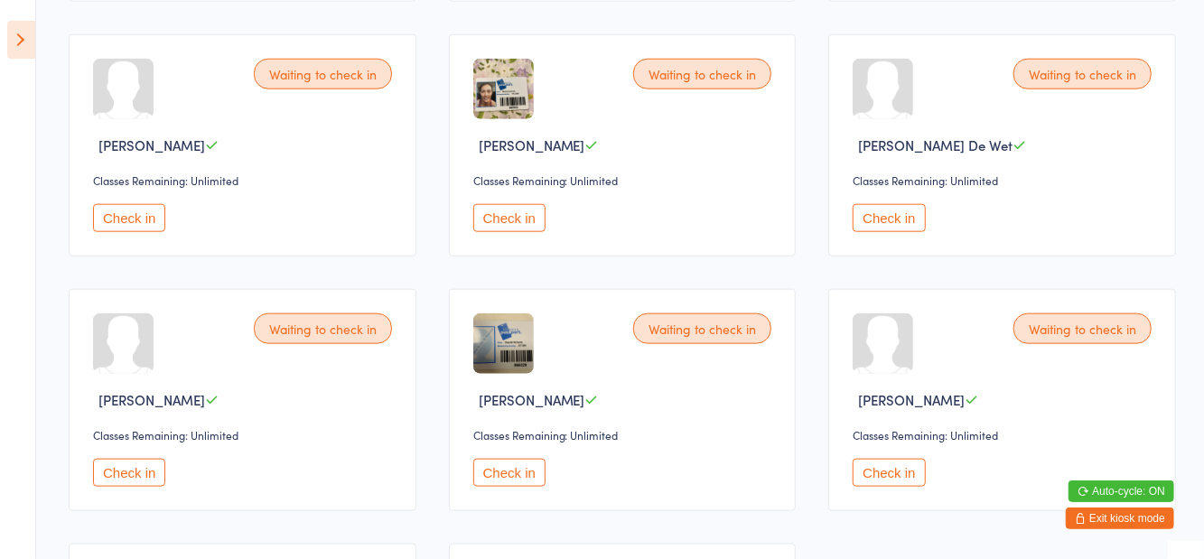
scroll to position [903, 0]
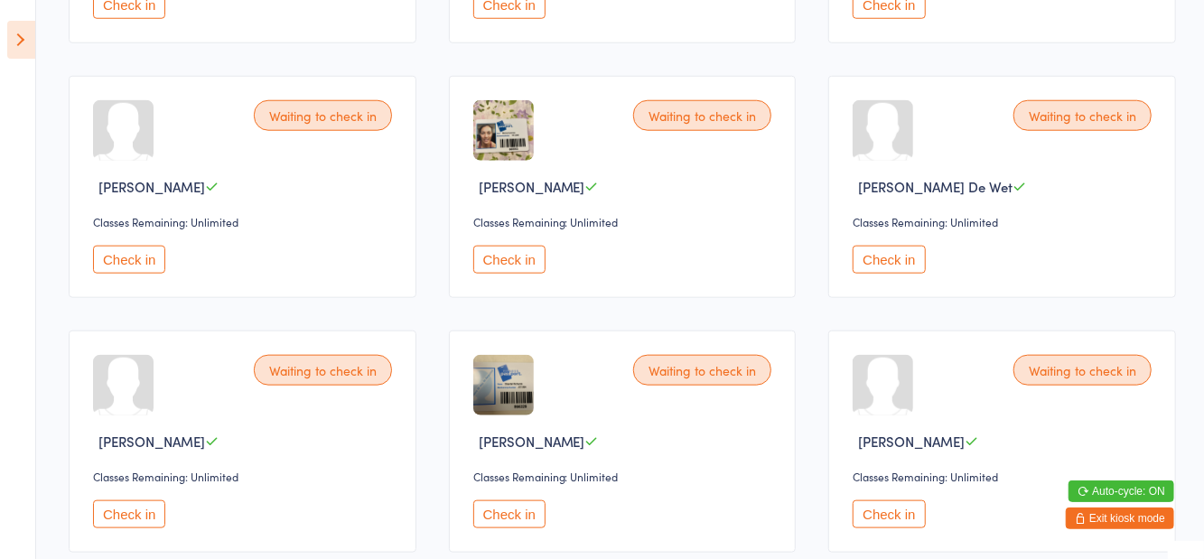
click at [514, 255] on button "Check in" at bounding box center [509, 260] width 72 height 28
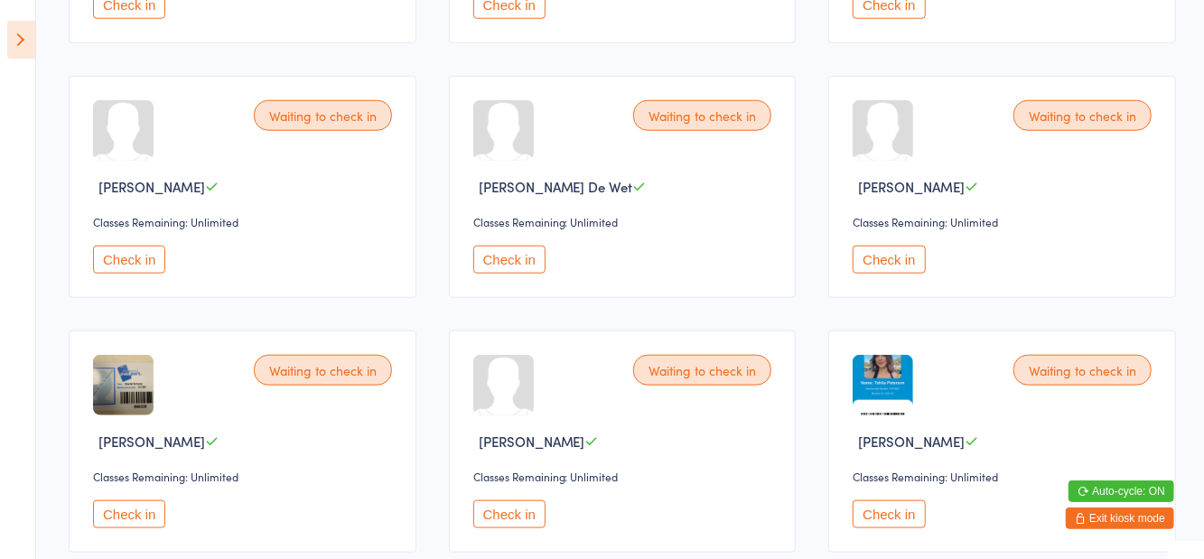
click at [511, 266] on button "Check in" at bounding box center [509, 260] width 72 height 28
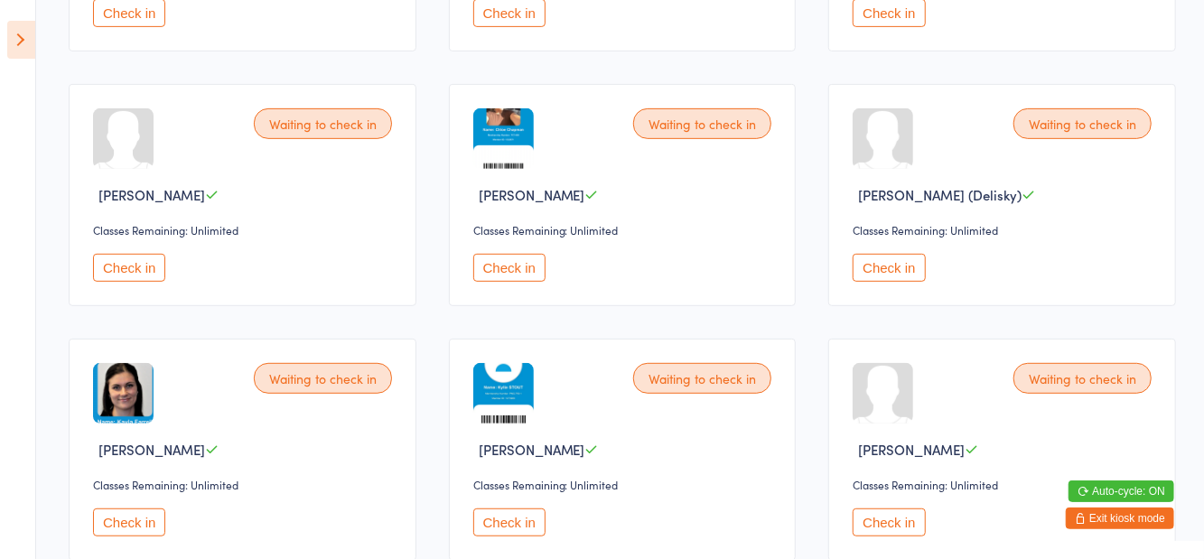
scroll to position [385, 0]
click at [504, 518] on button "Check in" at bounding box center [509, 523] width 72 height 28
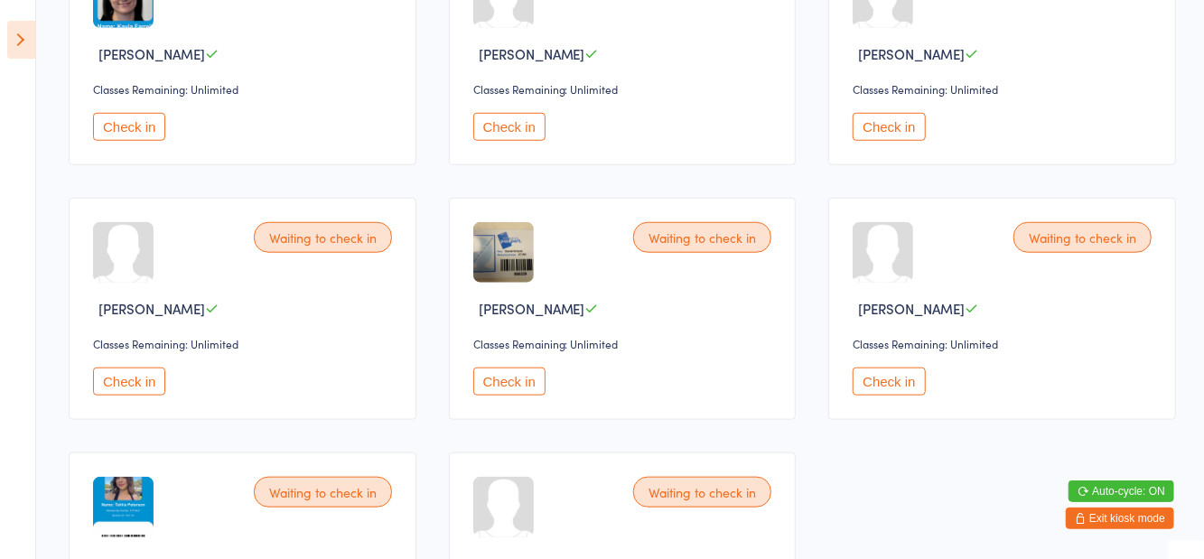
scroll to position [787, 0]
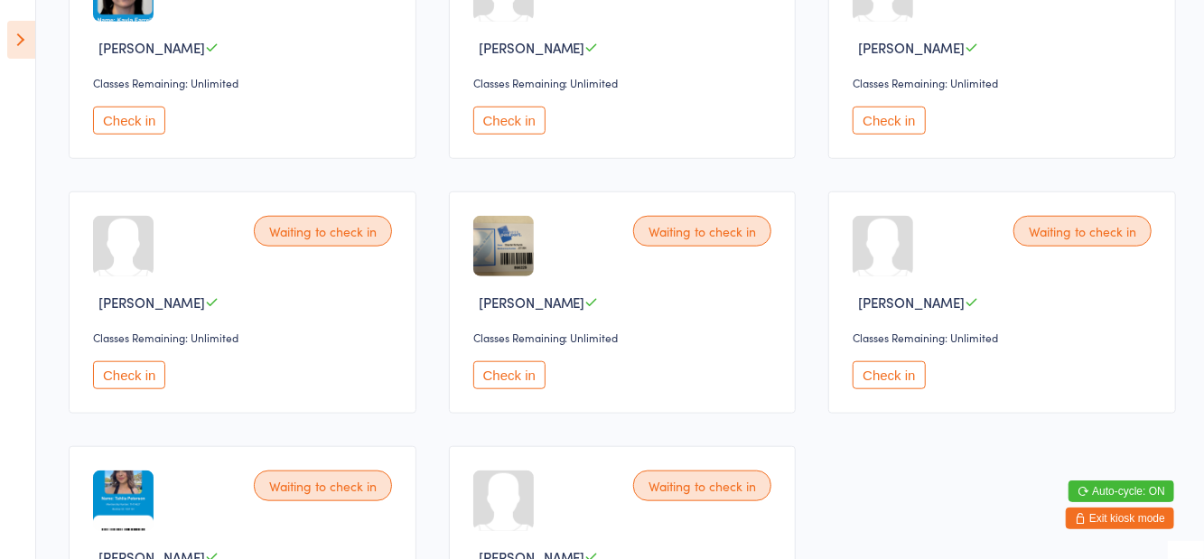
click at [501, 385] on button "Check in" at bounding box center [509, 375] width 72 height 28
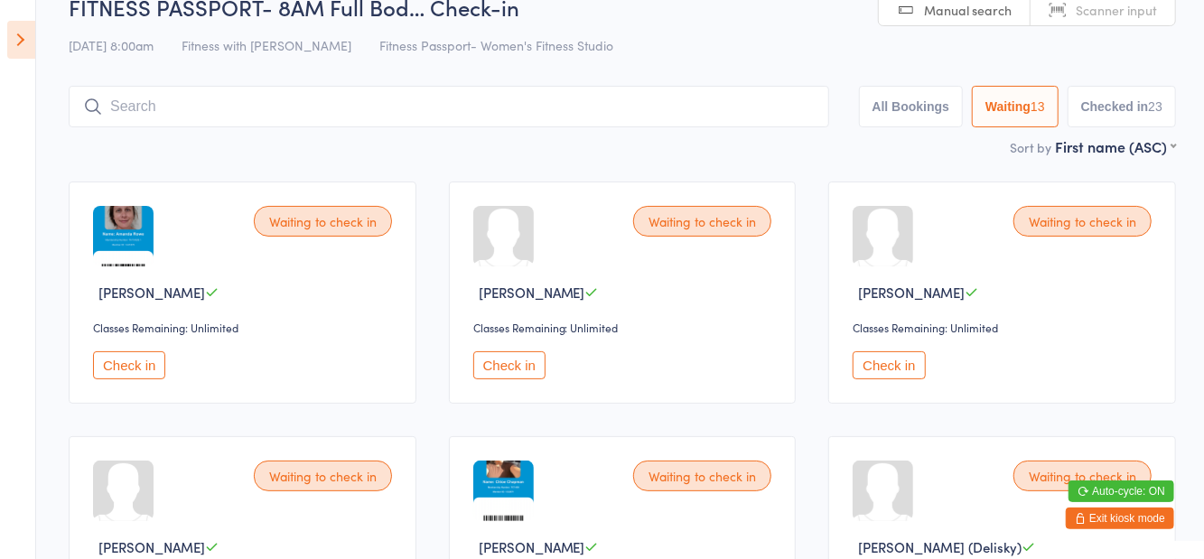
scroll to position [0, 0]
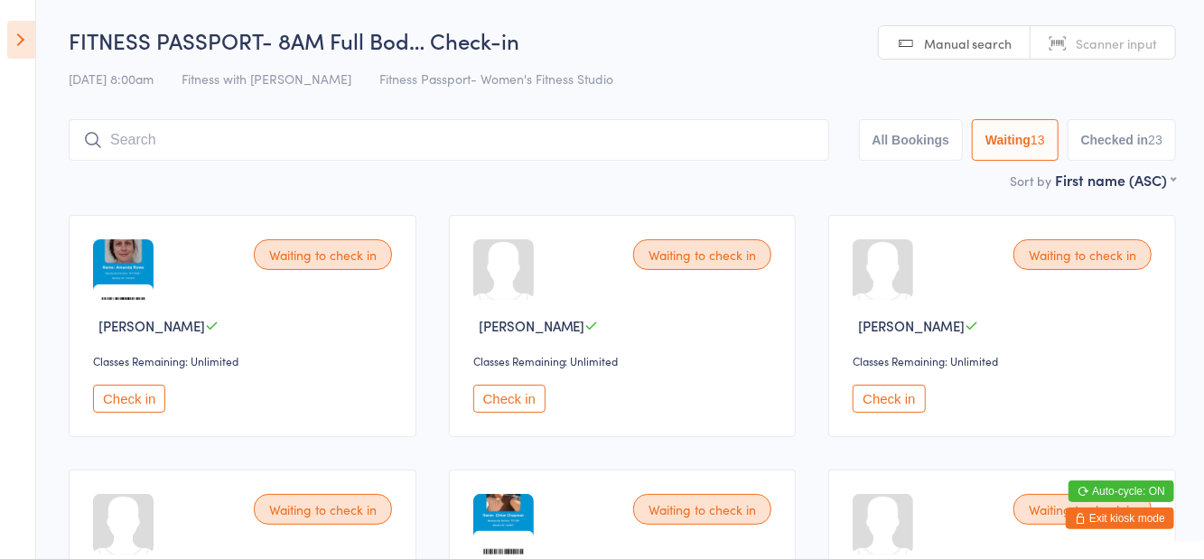
click at [511, 408] on button "Check in" at bounding box center [509, 399] width 72 height 28
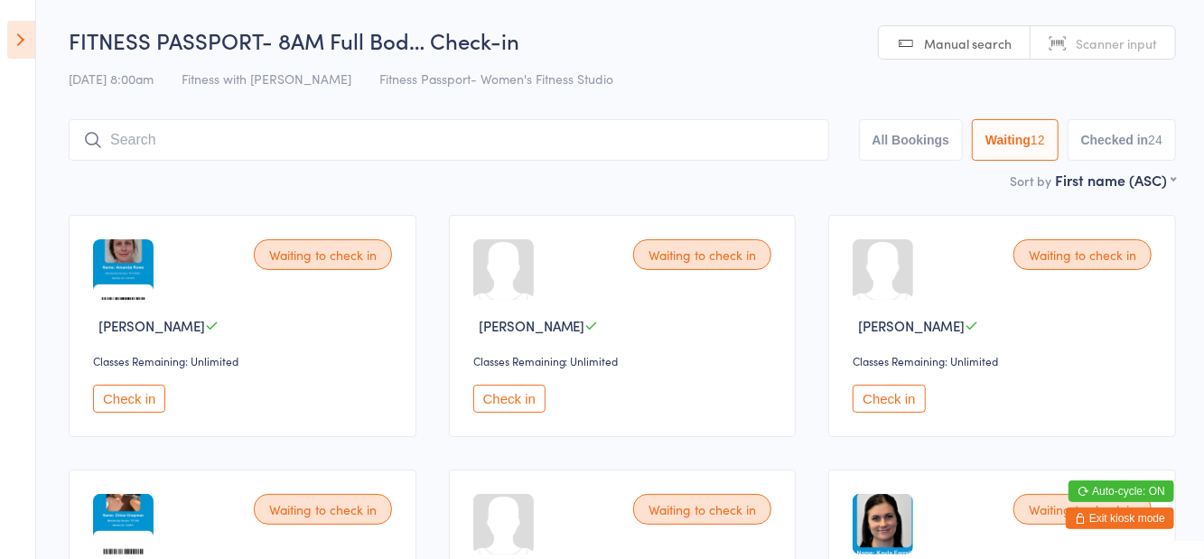
click at [146, 400] on button "Check in" at bounding box center [129, 399] width 72 height 28
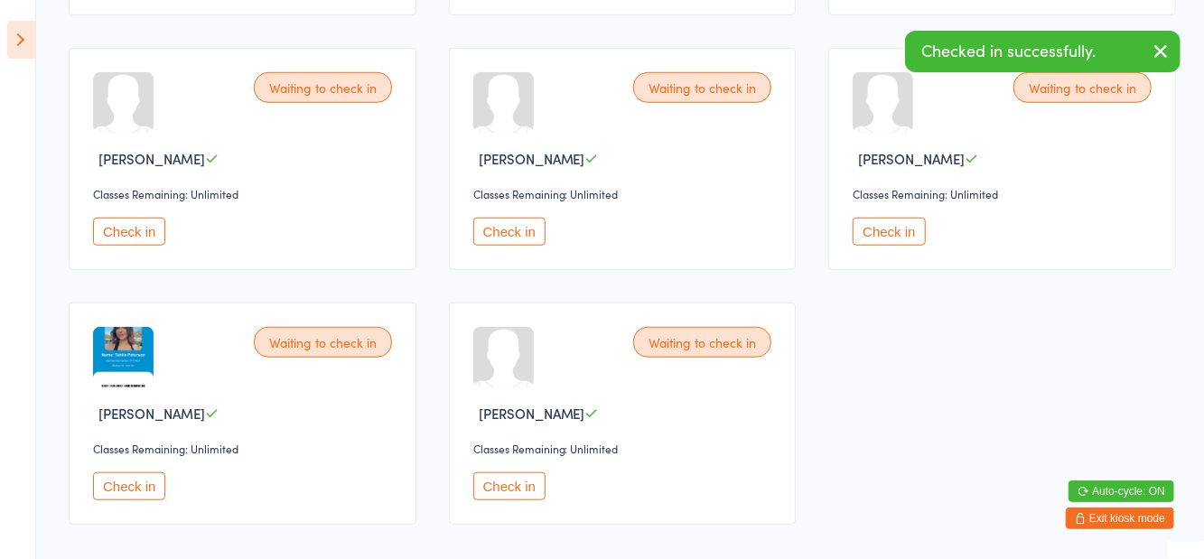
scroll to position [678, 0]
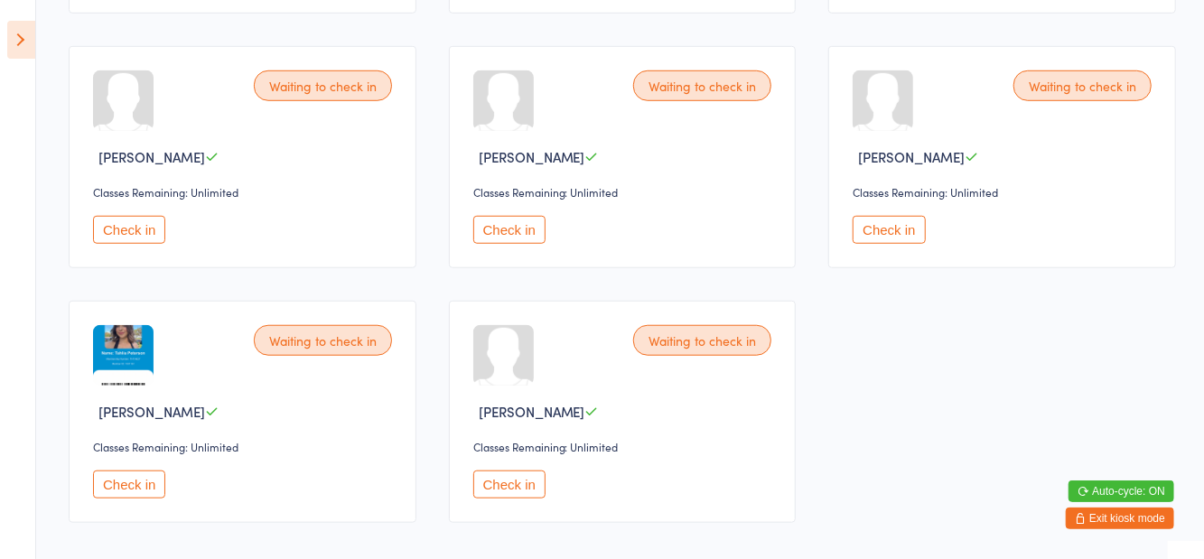
click at [889, 237] on button "Check in" at bounding box center [888, 230] width 72 height 28
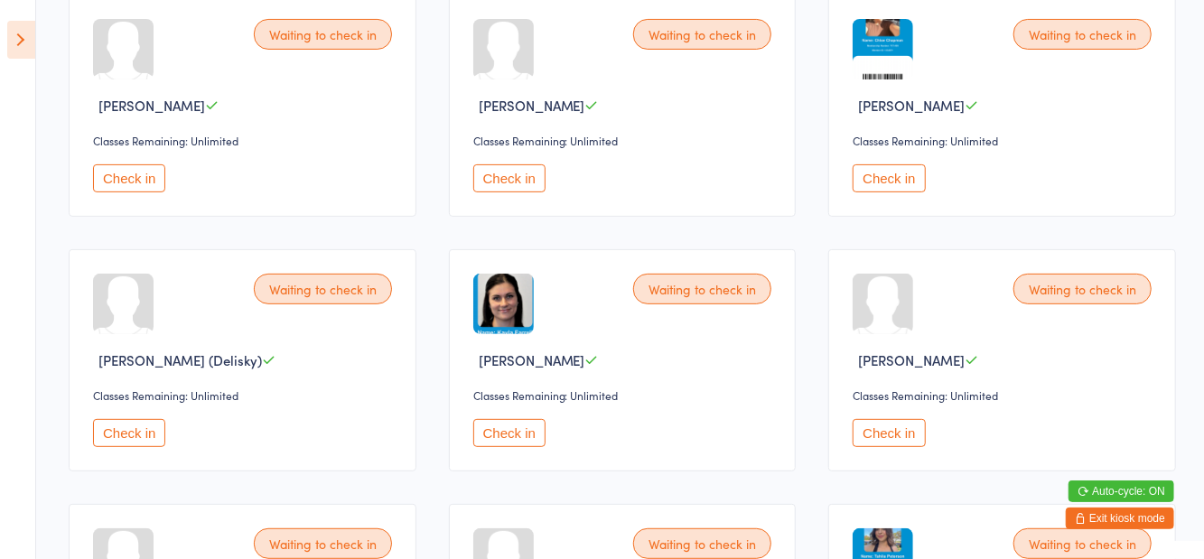
scroll to position [215, 0]
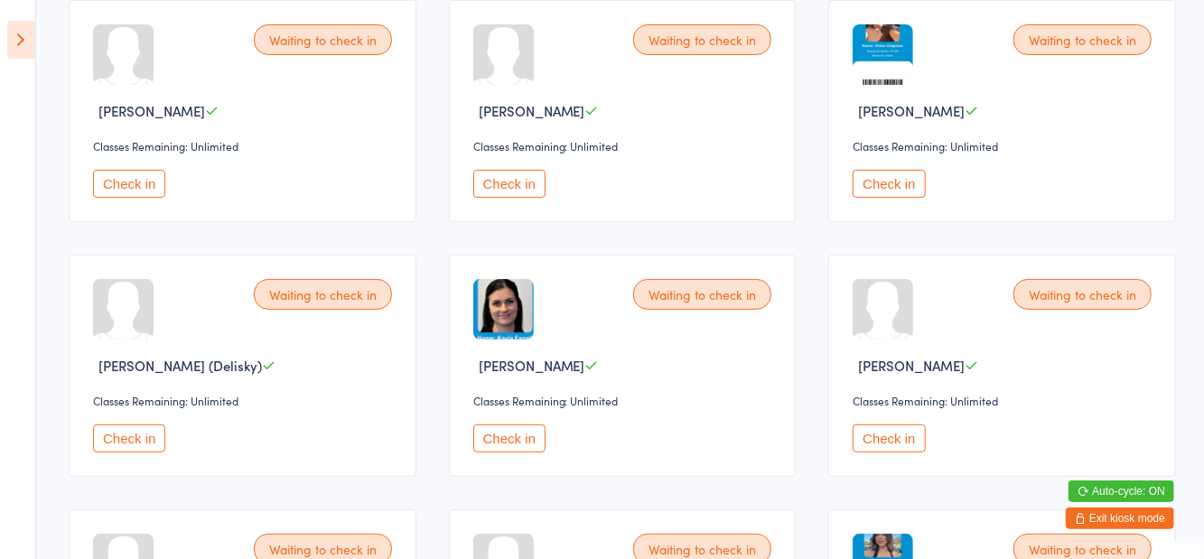
click at [509, 193] on button "Check in" at bounding box center [509, 184] width 72 height 28
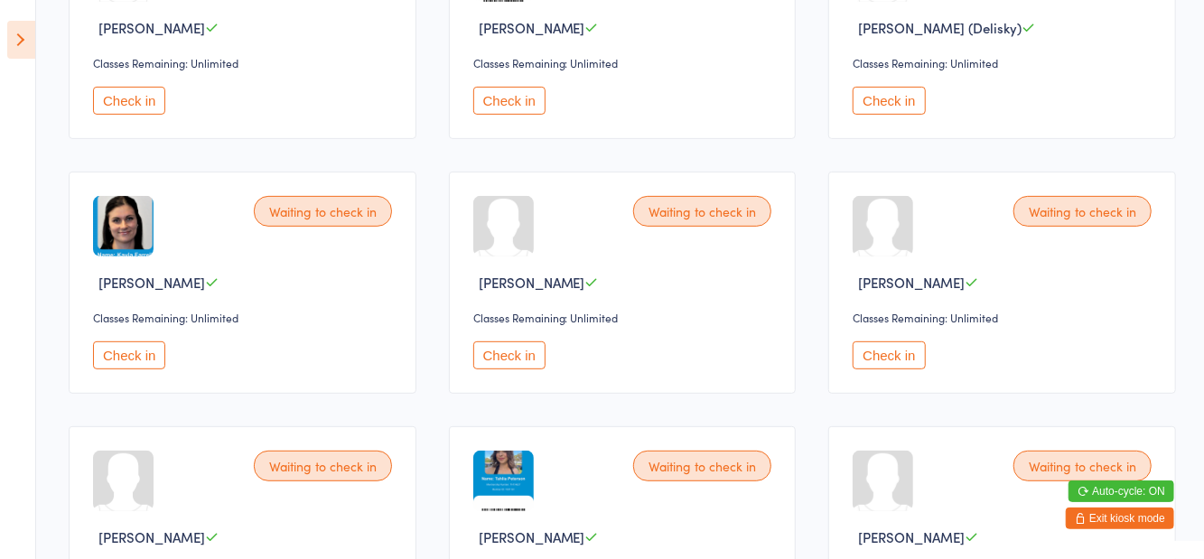
scroll to position [424, 0]
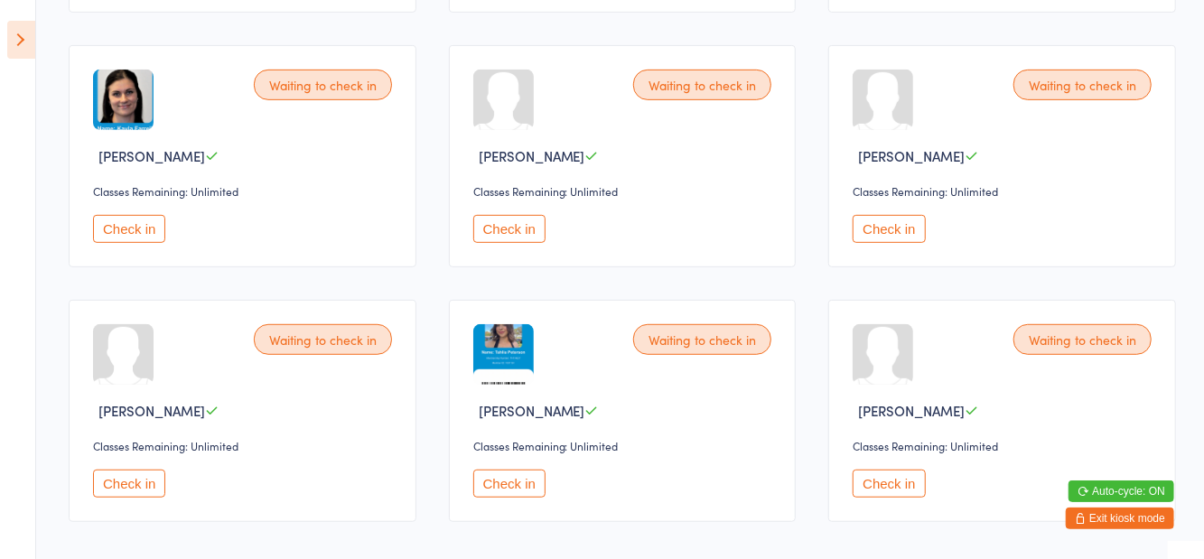
click at [498, 486] on button "Check in" at bounding box center [509, 484] width 72 height 28
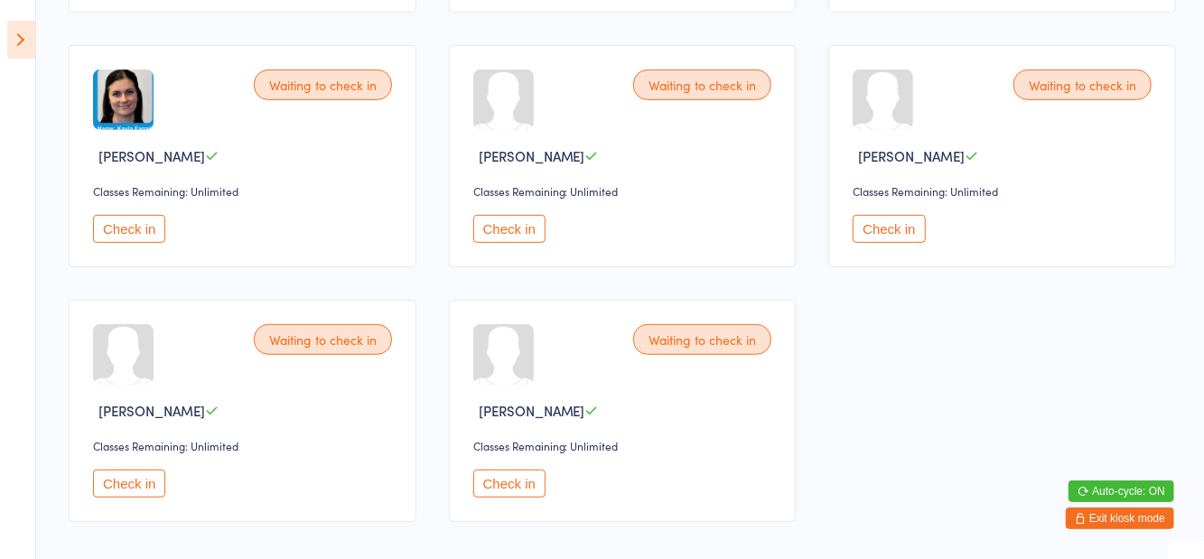
click at [502, 492] on button "Check in" at bounding box center [509, 484] width 72 height 28
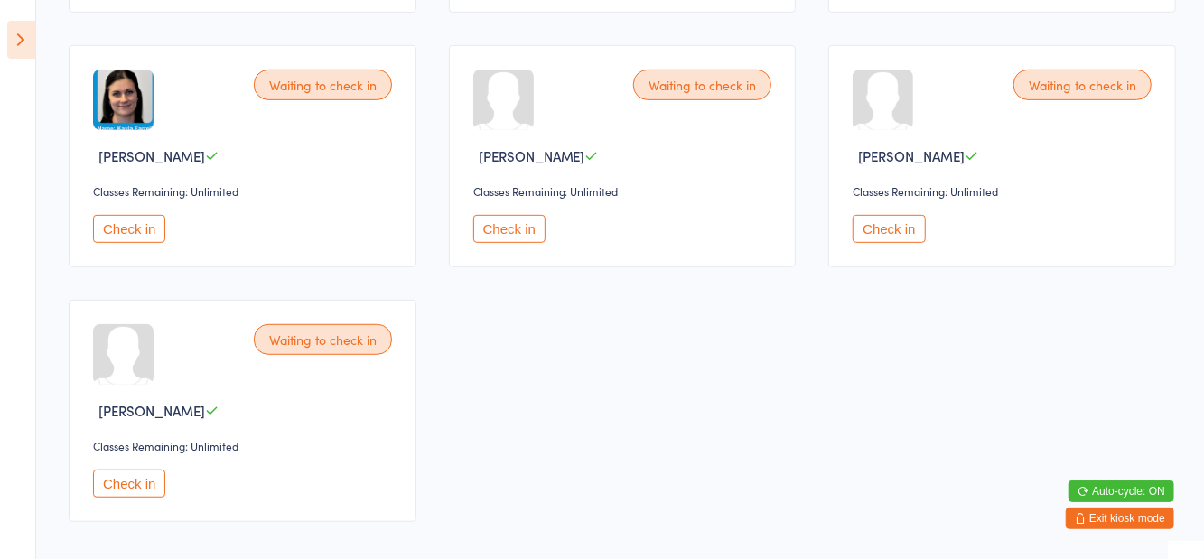
click at [522, 223] on button "Check in" at bounding box center [509, 229] width 72 height 28
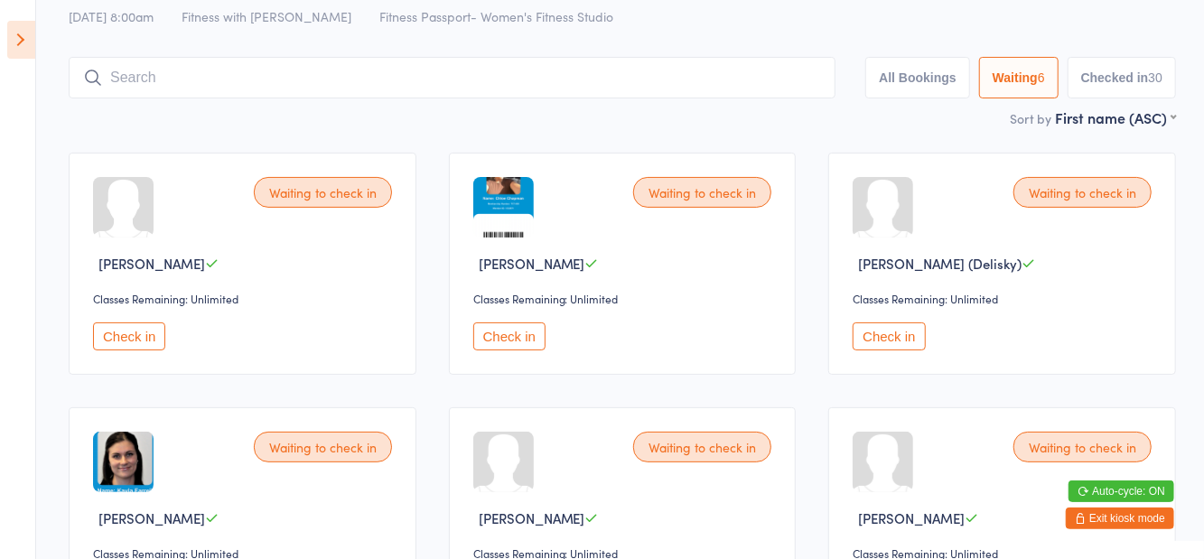
scroll to position [66, 0]
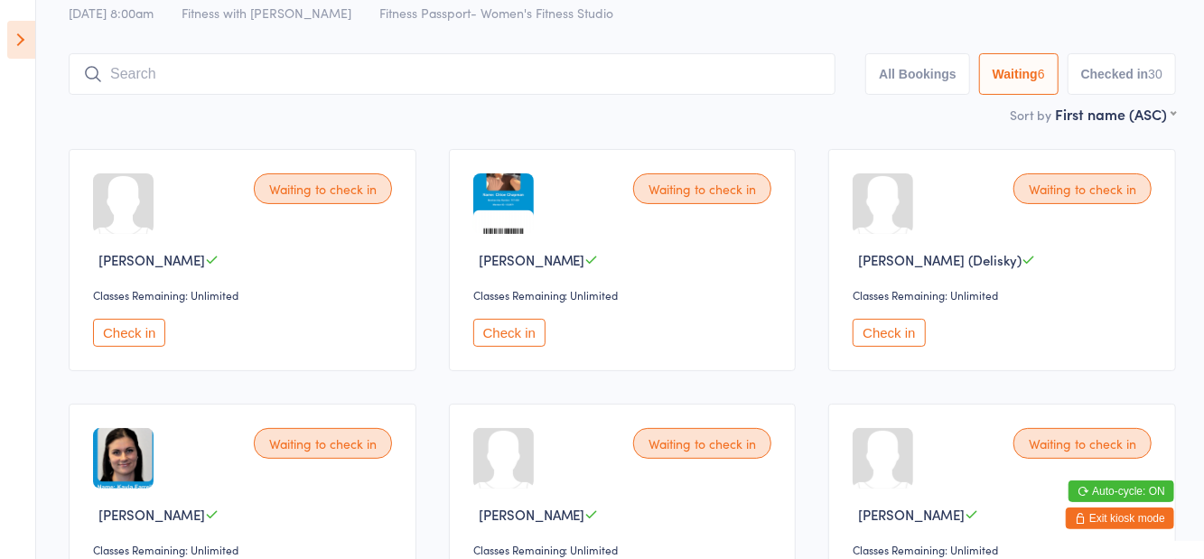
click at [861, 359] on div "Waiting to check in Kate Semmens (Delisky) Classes Remaining: Unlimited Check in" at bounding box center [1002, 260] width 348 height 222
click at [861, 343] on button "Check in" at bounding box center [888, 333] width 72 height 28
